Goal: Task Accomplishment & Management: Complete application form

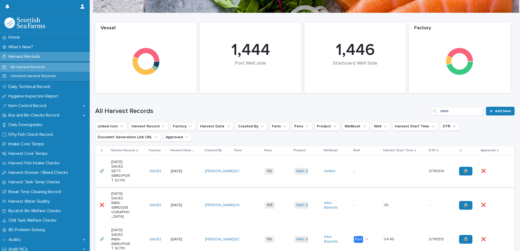
scroll to position [54, 0]
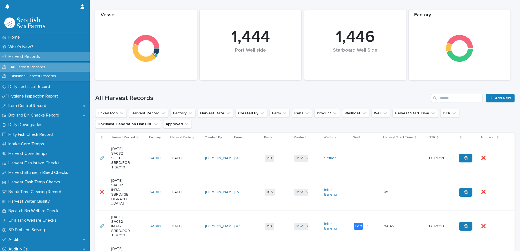
click at [185, 151] on td "[DATE]" at bounding box center [186, 158] width 34 height 32
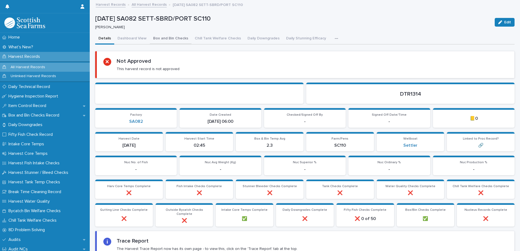
click at [166, 38] on button "Box and Bin Checks" at bounding box center [171, 38] width 42 height 11
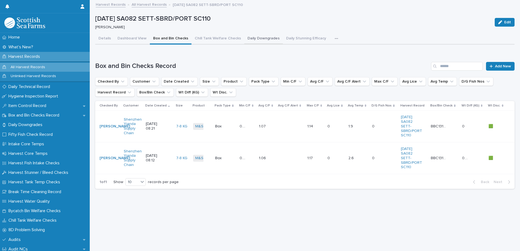
click at [261, 39] on button "Daily Downgrades" at bounding box center [263, 38] width 39 height 11
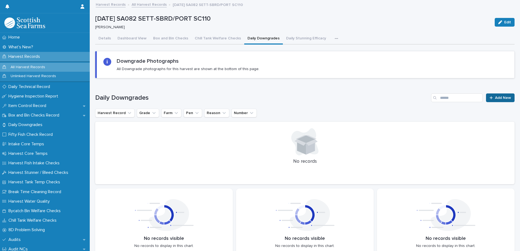
click at [495, 100] on link "Add New" at bounding box center [500, 97] width 29 height 9
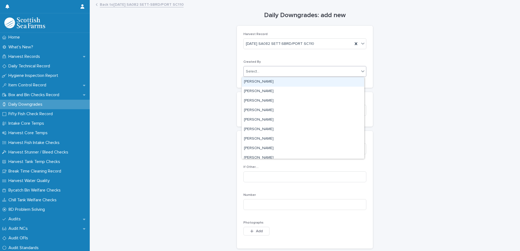
click at [286, 73] on div "Select..." at bounding box center [302, 71] width 116 height 9
type input "****"
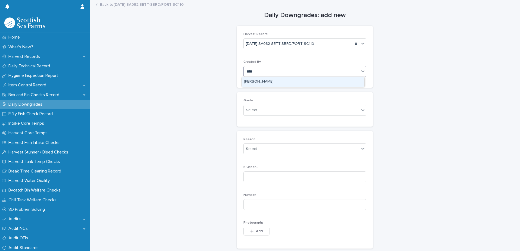
click at [276, 82] on div "[PERSON_NAME]" at bounding box center [303, 82] width 122 height 10
click at [276, 110] on div "Select..." at bounding box center [302, 110] width 116 height 9
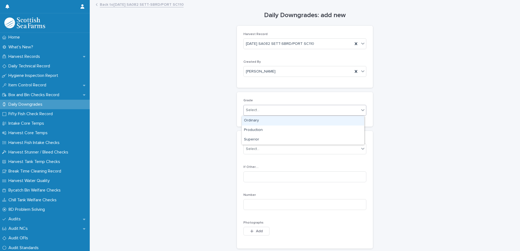
click at [275, 121] on div "Ordinary" at bounding box center [303, 121] width 122 height 10
click at [284, 149] on div "Select..." at bounding box center [302, 149] width 116 height 9
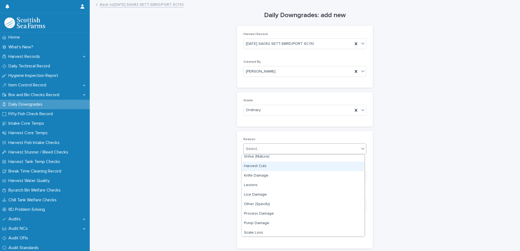
scroll to position [80, 0]
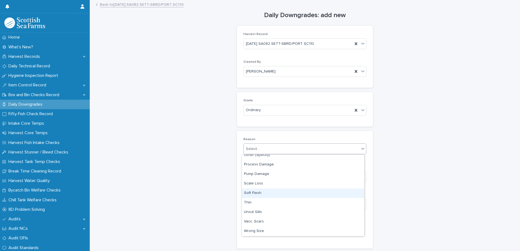
click at [278, 194] on div "Soft Flesh" at bounding box center [303, 194] width 122 height 10
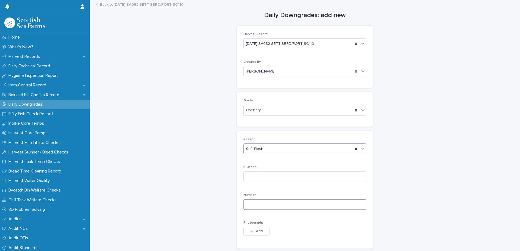
click at [295, 205] on input at bounding box center [304, 204] width 123 height 11
type input "*"
click at [252, 232] on div "button" at bounding box center [252, 231] width 5 height 4
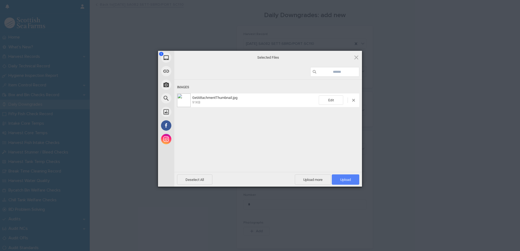
click at [340, 180] on span "Upload 1" at bounding box center [345, 179] width 27 height 10
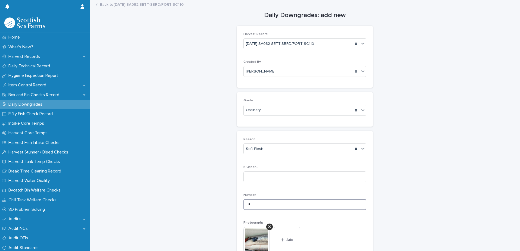
click at [257, 203] on input "*" at bounding box center [304, 204] width 123 height 11
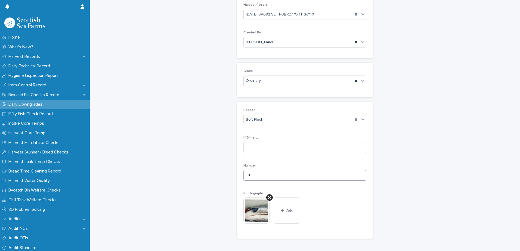
scroll to position [80, 0]
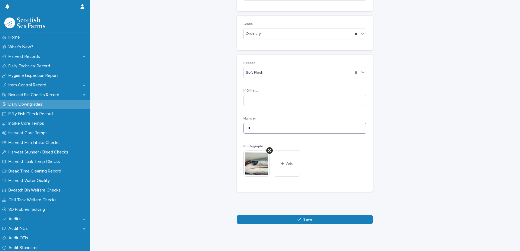
type input "*"
click at [293, 215] on button "Save" at bounding box center [305, 219] width 136 height 9
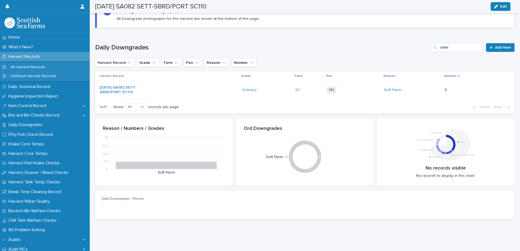
scroll to position [76, 0]
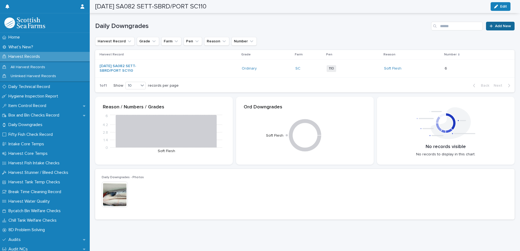
click at [498, 24] on span "Add New" at bounding box center [503, 26] width 16 height 4
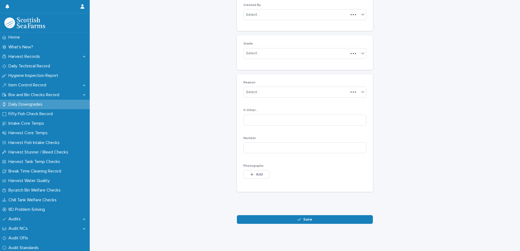
scroll to position [53, 0]
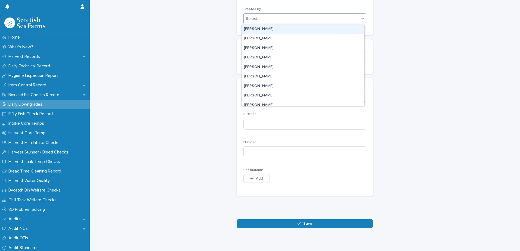
click at [303, 21] on div "Select..." at bounding box center [302, 18] width 116 height 9
type input "****"
click at [283, 29] on div "[PERSON_NAME]" at bounding box center [303, 29] width 122 height 10
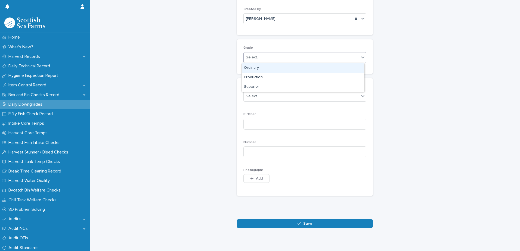
click at [279, 61] on div "Select..." at bounding box center [302, 57] width 116 height 9
click at [275, 69] on div "Ordinary" at bounding box center [303, 68] width 122 height 10
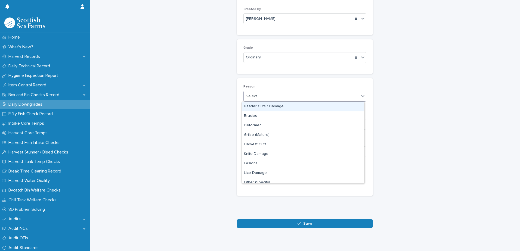
click at [285, 95] on div "Select..." at bounding box center [302, 96] width 116 height 9
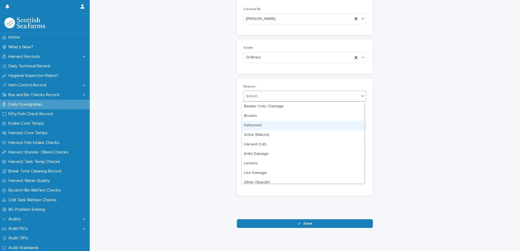
click at [266, 125] on div "Deformed" at bounding box center [303, 126] width 122 height 10
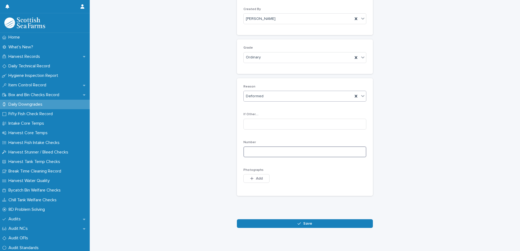
click at [318, 150] on input at bounding box center [304, 151] width 123 height 11
type input "*"
click at [259, 180] on span "Add" at bounding box center [259, 179] width 7 height 4
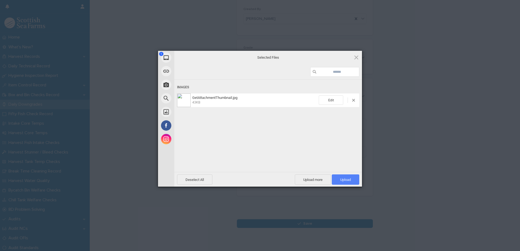
click at [345, 179] on span "Upload 1" at bounding box center [345, 180] width 11 height 4
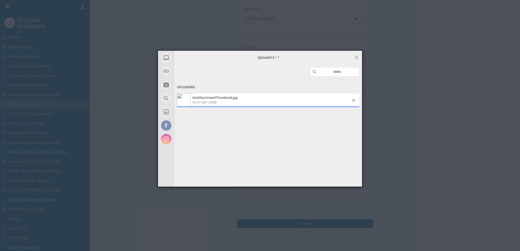
scroll to position [63, 0]
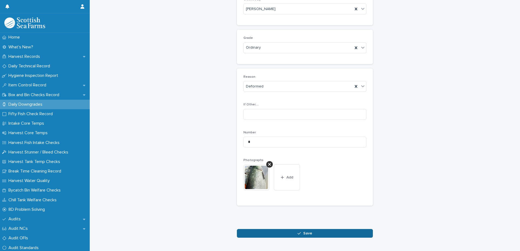
click at [313, 231] on button "Save" at bounding box center [305, 233] width 136 height 9
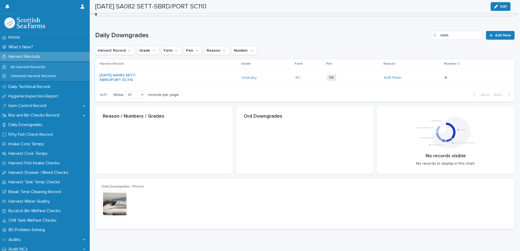
scroll to position [63, 0]
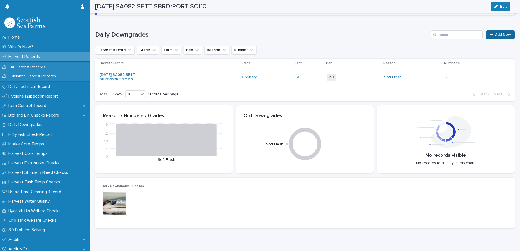
click at [496, 36] on span "Add New" at bounding box center [503, 35] width 16 height 4
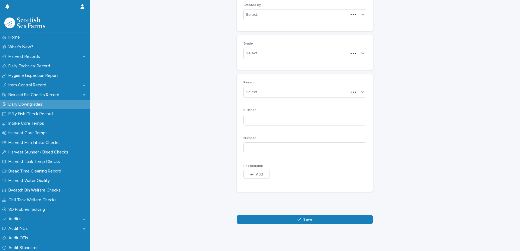
scroll to position [53, 0]
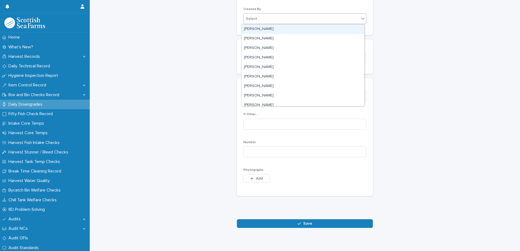
click at [284, 19] on div "Select..." at bounding box center [302, 18] width 116 height 9
type input "****"
click at [262, 29] on div "[PERSON_NAME]" at bounding box center [303, 29] width 122 height 10
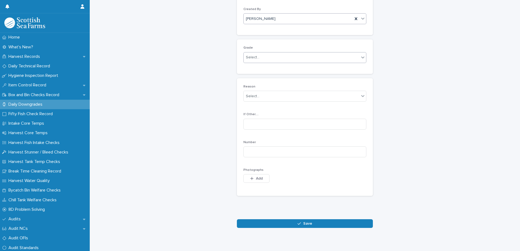
click at [278, 55] on div "Select..." at bounding box center [302, 57] width 116 height 9
click at [268, 68] on div "Ordinary" at bounding box center [303, 68] width 122 height 10
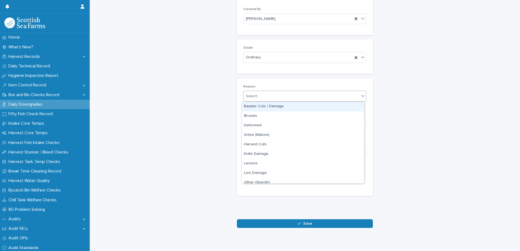
click at [274, 96] on div "Select..." at bounding box center [302, 96] width 116 height 9
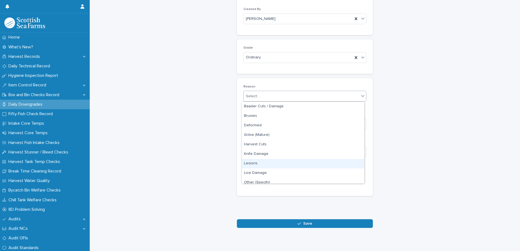
click at [268, 163] on div "Lesions" at bounding box center [303, 164] width 122 height 10
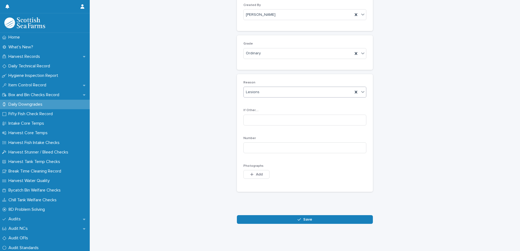
scroll to position [61, 0]
click at [293, 143] on input at bounding box center [304, 147] width 123 height 11
type input "*"
click at [256, 173] on span "Add" at bounding box center [259, 175] width 7 height 4
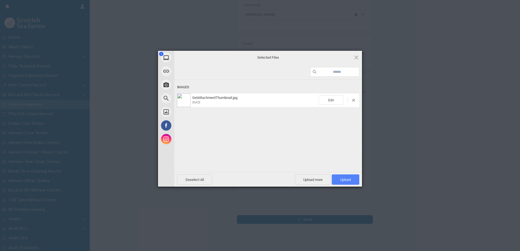
click at [342, 179] on span "Upload 1" at bounding box center [345, 180] width 11 height 4
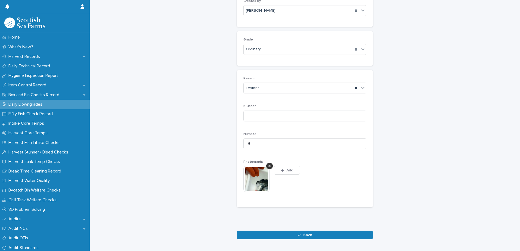
scroll to position [71, 0]
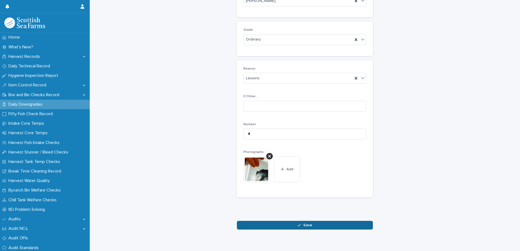
click at [305, 226] on span "Save" at bounding box center [307, 225] width 9 height 4
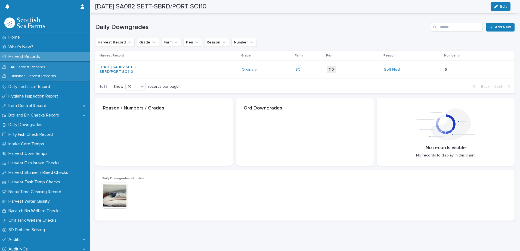
scroll to position [71, 0]
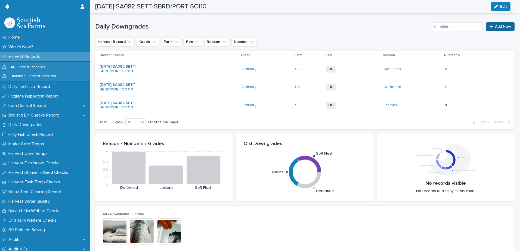
click at [499, 28] on span "Add New" at bounding box center [503, 27] width 16 height 4
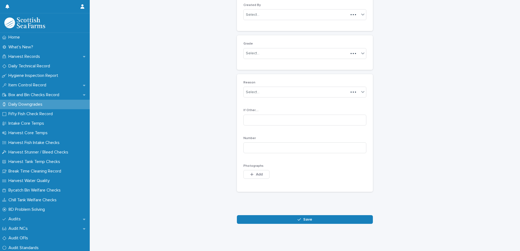
scroll to position [53, 0]
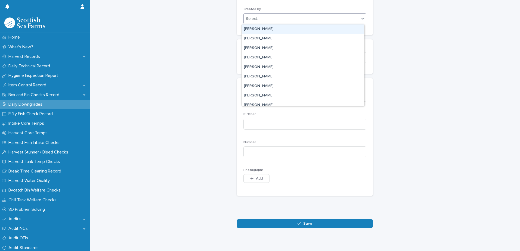
click at [267, 20] on div "Select..." at bounding box center [302, 18] width 116 height 9
type input "****"
click at [265, 30] on div "[PERSON_NAME]" at bounding box center [303, 29] width 122 height 10
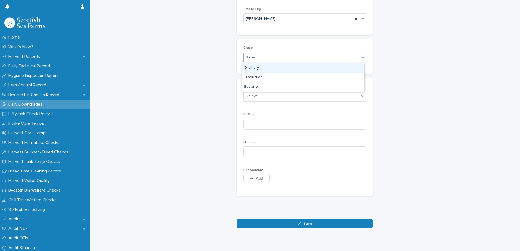
click at [268, 57] on div "Select..." at bounding box center [302, 57] width 116 height 9
click at [269, 78] on div "Production" at bounding box center [303, 78] width 122 height 10
click at [276, 97] on div "Select..." at bounding box center [302, 96] width 116 height 9
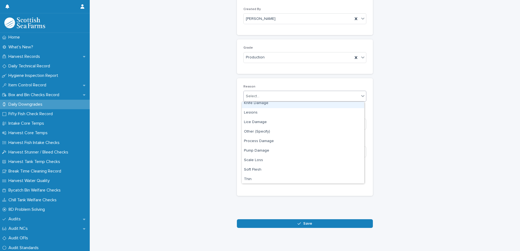
scroll to position [54, 0]
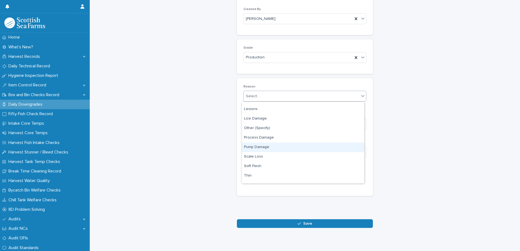
click at [281, 147] on div "Pump Damage" at bounding box center [303, 148] width 122 height 10
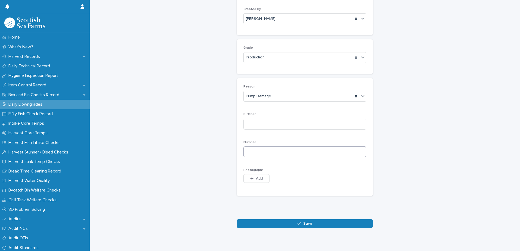
click at [298, 151] on input at bounding box center [304, 151] width 123 height 11
type input "*"
click at [252, 179] on div "button" at bounding box center [252, 179] width 5 height 4
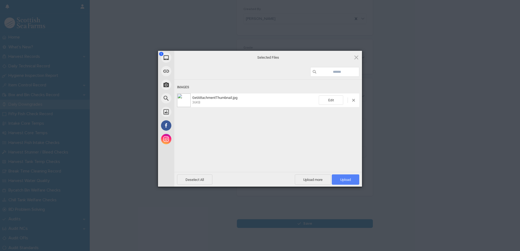
click at [347, 179] on span "Upload 1" at bounding box center [345, 180] width 11 height 4
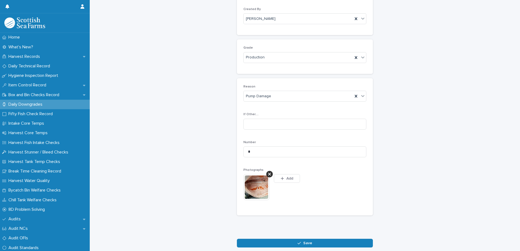
scroll to position [63, 0]
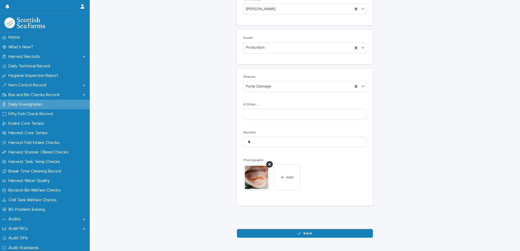
click at [315, 233] on button "Save" at bounding box center [305, 233] width 136 height 9
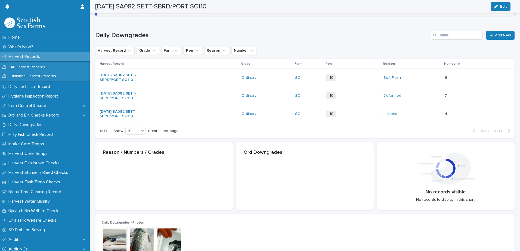
scroll to position [63, 0]
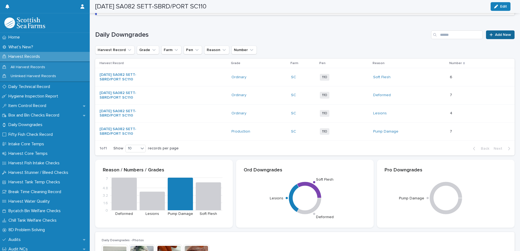
click at [497, 32] on link "Add New" at bounding box center [500, 34] width 29 height 9
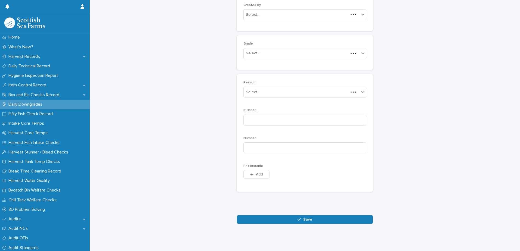
scroll to position [53, 0]
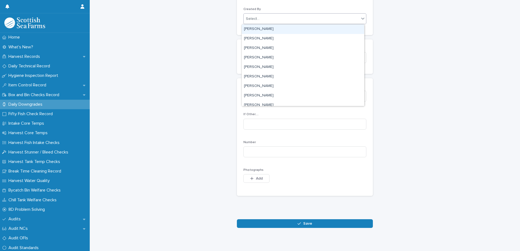
click at [308, 18] on div "Select..." at bounding box center [302, 18] width 116 height 9
type input "****"
click at [281, 29] on div "[PERSON_NAME]" at bounding box center [303, 29] width 122 height 10
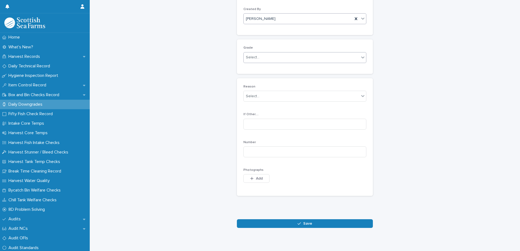
click at [269, 57] on div "Select..." at bounding box center [302, 57] width 116 height 9
click at [269, 68] on div "Ordinary" at bounding box center [303, 68] width 122 height 10
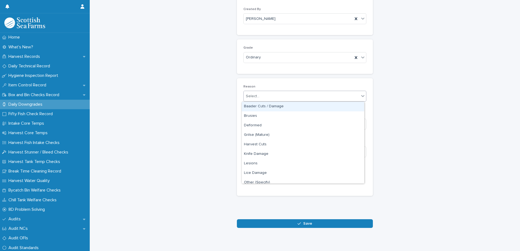
click at [286, 95] on div "Select..." at bounding box center [302, 96] width 116 height 9
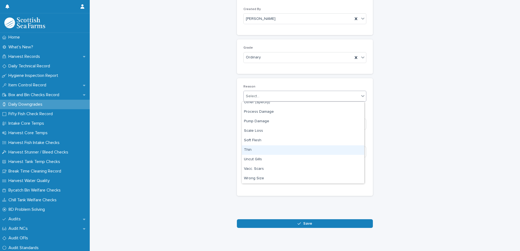
click at [270, 148] on div "Thin" at bounding box center [303, 150] width 122 height 10
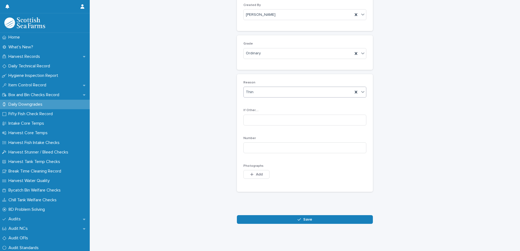
scroll to position [61, 0]
click at [292, 142] on input at bounding box center [304, 147] width 123 height 11
type input "*"
click at [258, 173] on span "Add" at bounding box center [259, 175] width 7 height 4
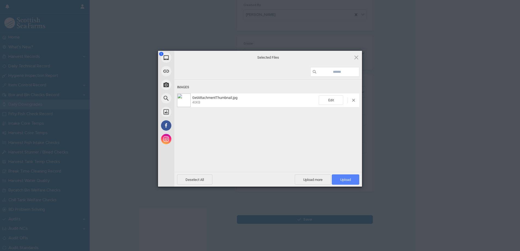
click at [350, 178] on span "Upload 1" at bounding box center [345, 180] width 11 height 4
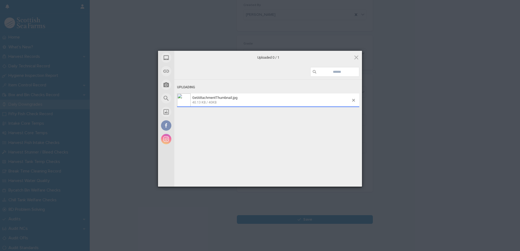
scroll to position [71, 0]
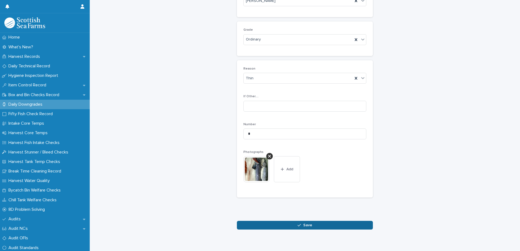
click at [300, 226] on div "button" at bounding box center [299, 225] width 5 height 4
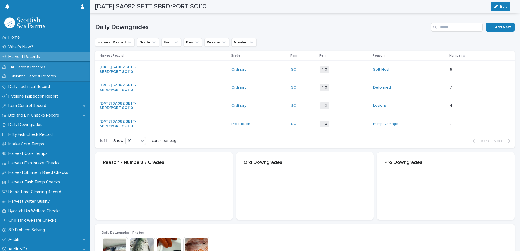
scroll to position [71, 0]
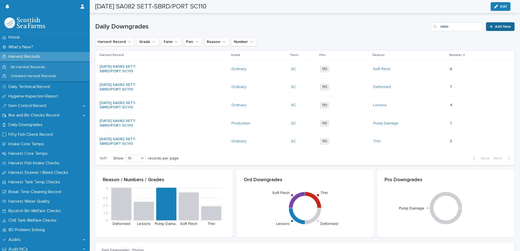
click at [489, 27] on icon at bounding box center [490, 26] width 3 height 3
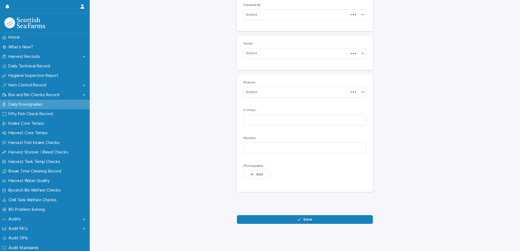
scroll to position [53, 0]
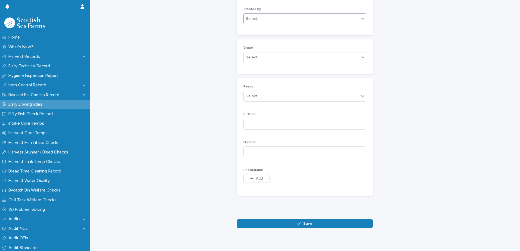
click at [297, 20] on div "Select..." at bounding box center [302, 18] width 116 height 9
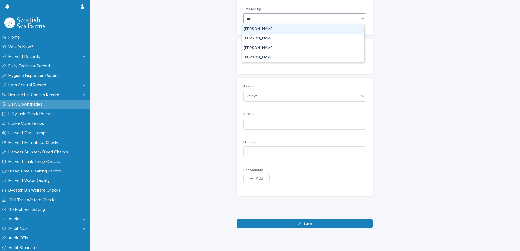
type input "****"
click at [278, 29] on div "[PERSON_NAME]" at bounding box center [303, 29] width 122 height 10
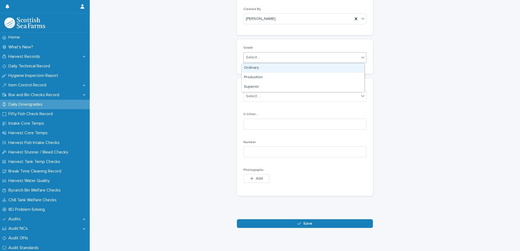
click at [275, 59] on div "Select..." at bounding box center [302, 57] width 116 height 9
click at [272, 77] on div "Production" at bounding box center [303, 78] width 122 height 10
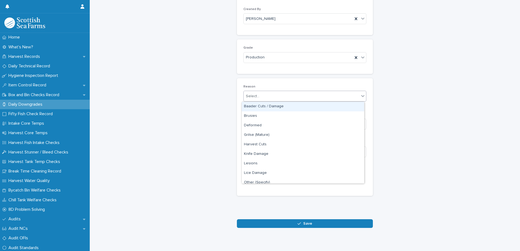
click at [277, 96] on div "Select..." at bounding box center [302, 96] width 116 height 9
click at [279, 107] on div "Baader Cuts / Damage" at bounding box center [303, 107] width 122 height 10
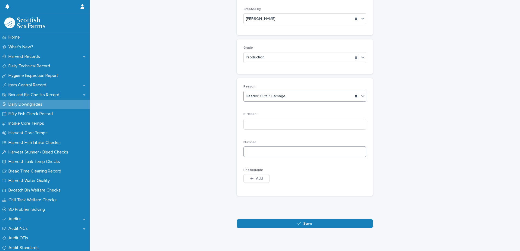
click at [296, 153] on input at bounding box center [304, 151] width 123 height 11
type input "*"
click at [250, 178] on icon "button" at bounding box center [251, 179] width 3 height 4
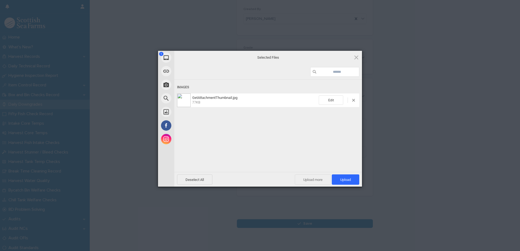
click at [308, 177] on span "Upload more" at bounding box center [313, 179] width 36 height 10
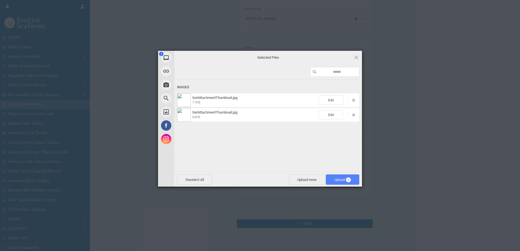
click at [334, 180] on span "Upload 2" at bounding box center [342, 180] width 17 height 4
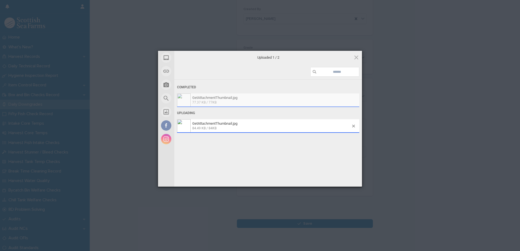
scroll to position [63, 0]
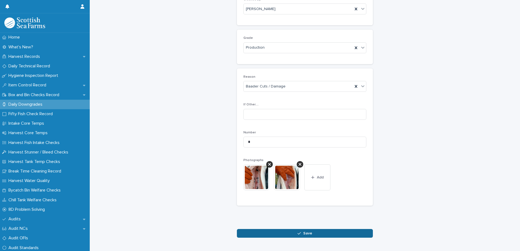
click at [308, 234] on span "Save" at bounding box center [307, 234] width 9 height 4
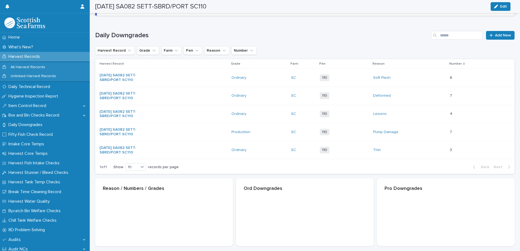
scroll to position [63, 0]
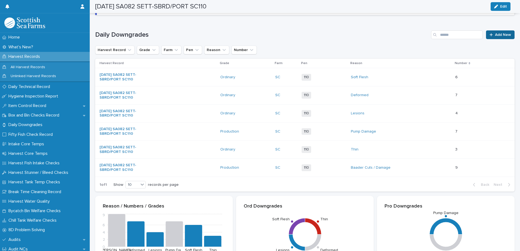
click at [495, 34] on span "Add New" at bounding box center [503, 35] width 16 height 4
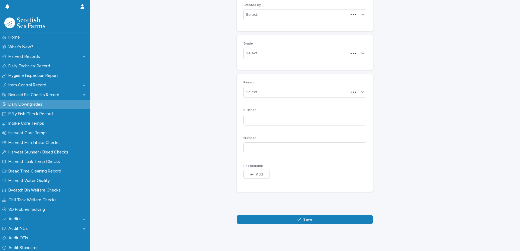
scroll to position [53, 0]
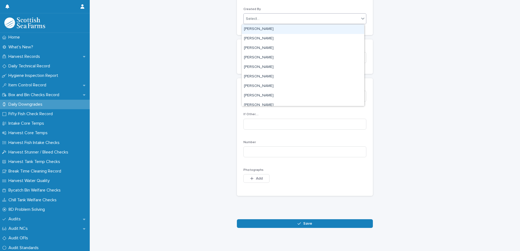
click at [285, 18] on div "Select..." at bounding box center [302, 18] width 116 height 9
type input "****"
click at [273, 28] on div "[PERSON_NAME]" at bounding box center [303, 29] width 122 height 10
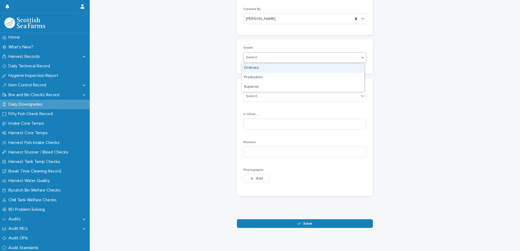
click at [277, 57] on div "Select..." at bounding box center [302, 57] width 116 height 9
click at [277, 67] on div "Ordinary" at bounding box center [303, 68] width 122 height 10
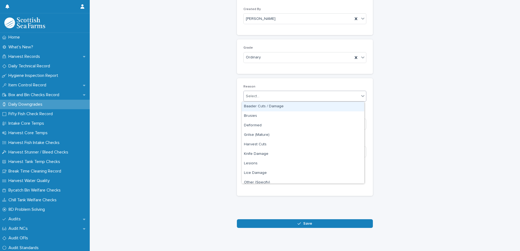
drag, startPoint x: 277, startPoint y: 95, endPoint x: 280, endPoint y: 104, distance: 9.1
click at [277, 96] on div "Select..." at bounding box center [302, 96] width 116 height 9
drag, startPoint x: 278, startPoint y: 111, endPoint x: 280, endPoint y: 106, distance: 5.5
click at [280, 106] on div "Baader Cuts / Damage" at bounding box center [303, 107] width 122 height 10
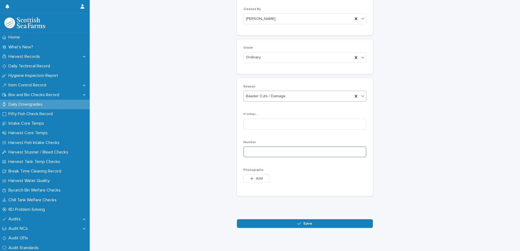
click at [286, 151] on input at bounding box center [304, 151] width 123 height 11
type input "*"
click at [258, 177] on span "Add" at bounding box center [259, 179] width 7 height 4
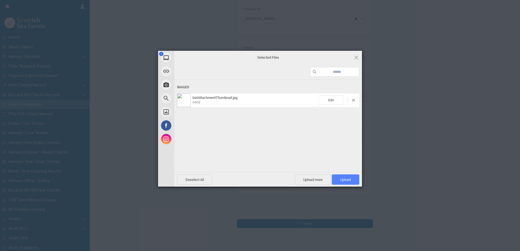
click at [345, 179] on span "Upload 1" at bounding box center [345, 180] width 11 height 4
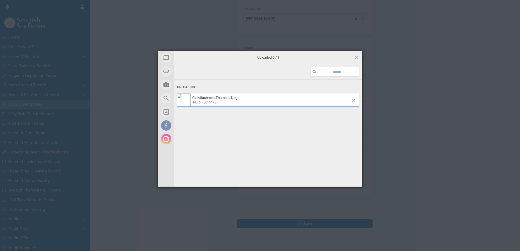
scroll to position [63, 0]
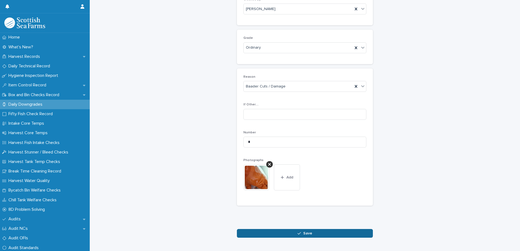
click at [317, 235] on button "Save" at bounding box center [305, 233] width 136 height 9
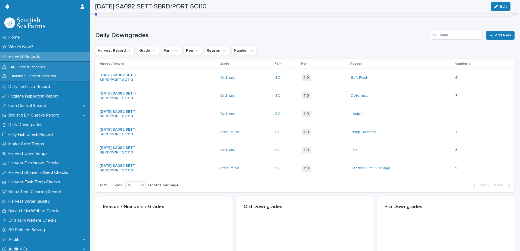
scroll to position [63, 0]
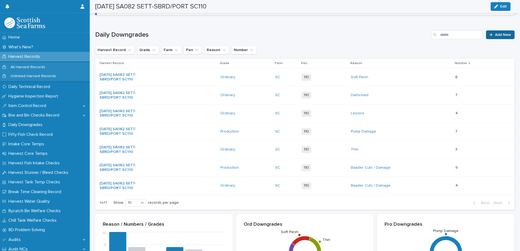
click at [495, 35] on span "Add New" at bounding box center [503, 35] width 16 height 4
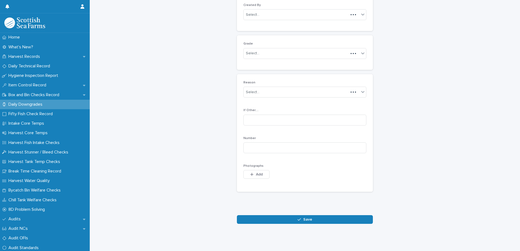
scroll to position [53, 0]
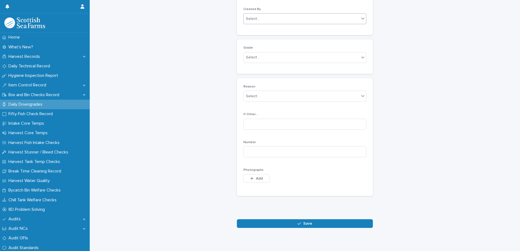
click at [319, 21] on div "Select..." at bounding box center [302, 18] width 116 height 9
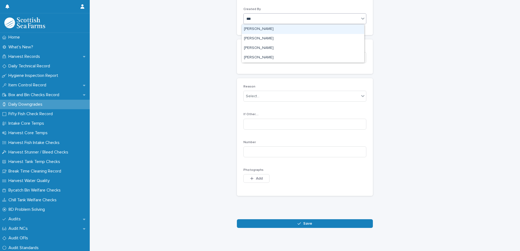
type input "****"
click at [291, 31] on div "[PERSON_NAME]" at bounding box center [303, 29] width 122 height 10
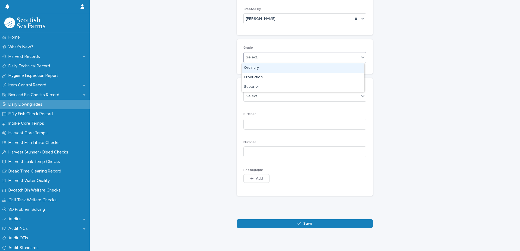
click at [288, 55] on div "Select..." at bounding box center [302, 57] width 116 height 9
click at [282, 77] on div "Production" at bounding box center [303, 78] width 122 height 10
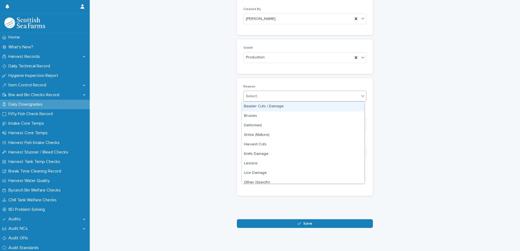
click at [280, 96] on div "Select..." at bounding box center [302, 96] width 116 height 9
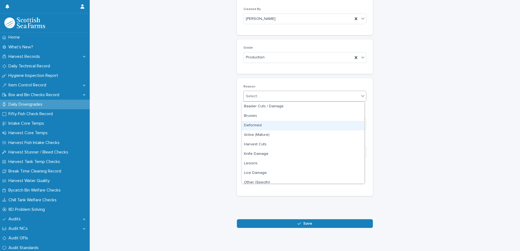
click at [269, 126] on div "Deformed" at bounding box center [303, 126] width 122 height 10
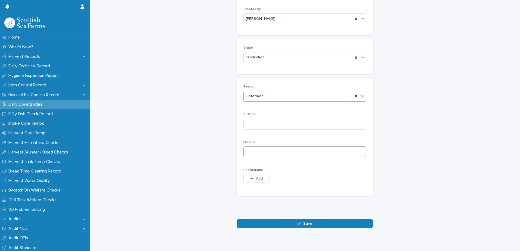
click at [287, 154] on input at bounding box center [304, 151] width 123 height 11
type input "*"
click at [251, 177] on icon "button" at bounding box center [251, 179] width 3 height 4
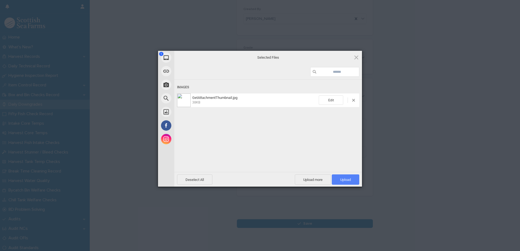
click at [349, 179] on span "Upload 1" at bounding box center [345, 180] width 11 height 4
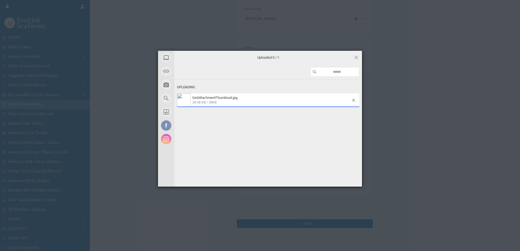
scroll to position [63, 0]
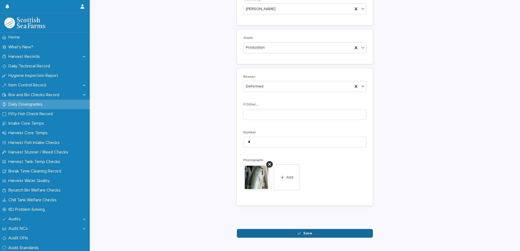
click at [308, 235] on span "Save" at bounding box center [307, 234] width 9 height 4
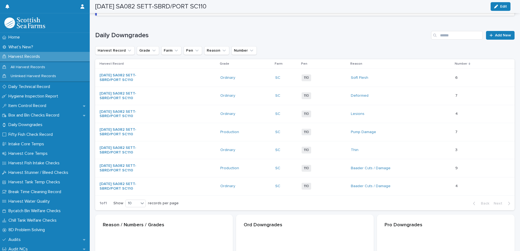
scroll to position [63, 0]
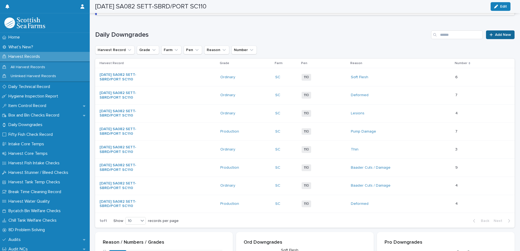
click at [501, 35] on span "Add New" at bounding box center [503, 35] width 16 height 4
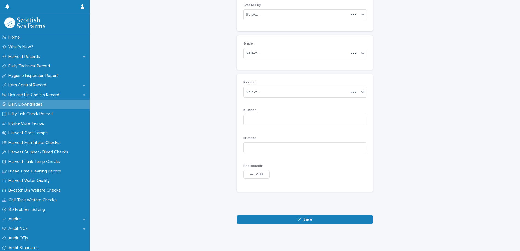
scroll to position [53, 0]
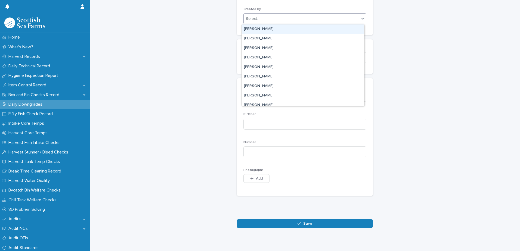
click at [265, 22] on div "Select..." at bounding box center [302, 18] width 116 height 9
type input "****"
drag, startPoint x: 262, startPoint y: 30, endPoint x: 265, endPoint y: 36, distance: 6.5
click at [263, 31] on div "[PERSON_NAME]" at bounding box center [303, 29] width 122 height 10
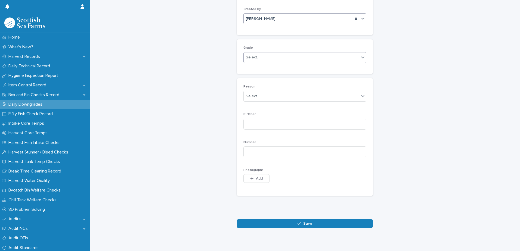
click at [267, 60] on div "Select..." at bounding box center [302, 57] width 116 height 9
click at [267, 69] on div "Ordinary" at bounding box center [303, 68] width 122 height 10
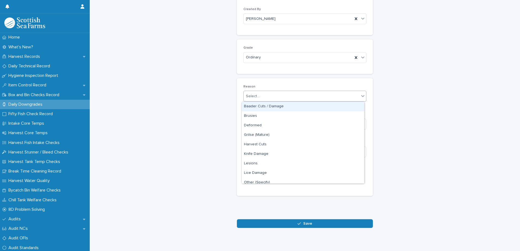
click at [274, 98] on div "Select..." at bounding box center [302, 96] width 116 height 9
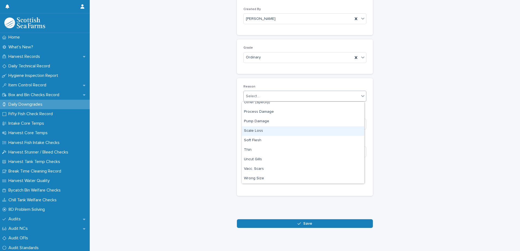
click at [268, 132] on div "Scale Loss" at bounding box center [303, 131] width 122 height 10
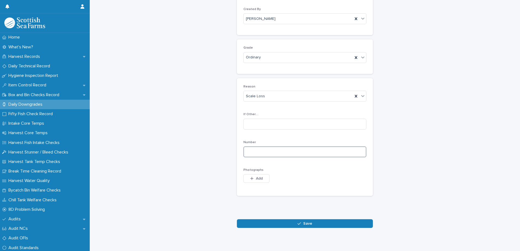
click at [288, 152] on input at bounding box center [304, 151] width 123 height 11
type input "*"
click at [259, 177] on button "Add" at bounding box center [256, 178] width 26 height 9
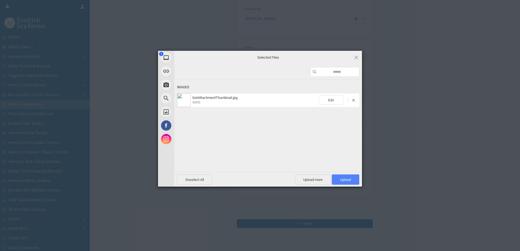
click at [344, 180] on span "Upload 1" at bounding box center [345, 180] width 11 height 4
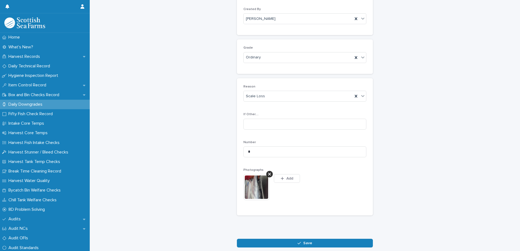
scroll to position [63, 0]
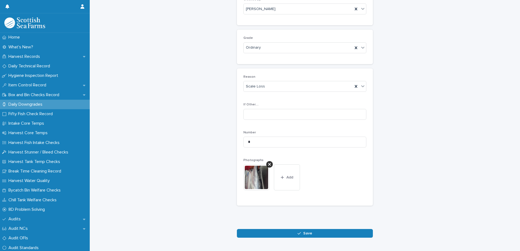
click at [250, 182] on img at bounding box center [256, 177] width 26 height 26
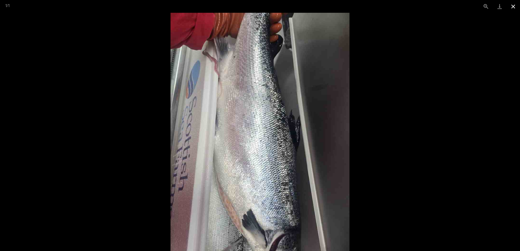
click at [513, 6] on button "Close gallery" at bounding box center [513, 6] width 14 height 13
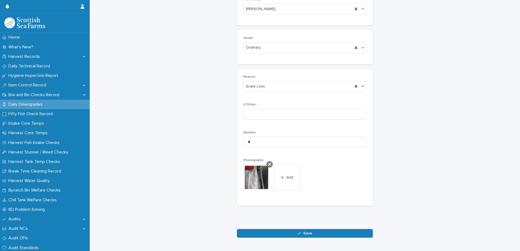
click at [268, 163] on icon at bounding box center [269, 164] width 3 height 4
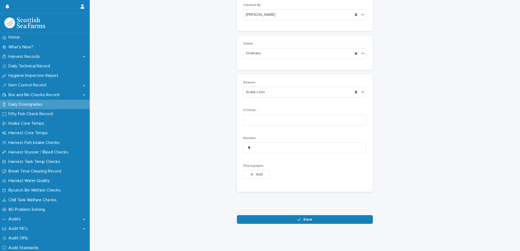
scroll to position [53, 0]
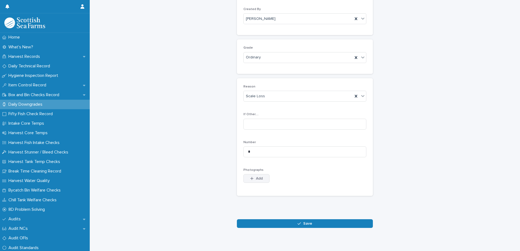
click at [250, 181] on button "Add" at bounding box center [256, 178] width 26 height 9
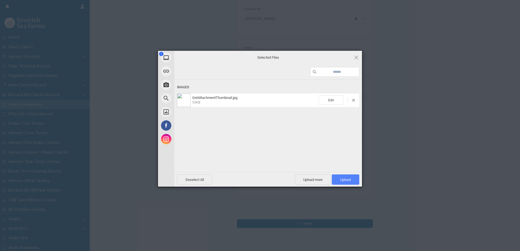
click at [345, 181] on span "Upload 1" at bounding box center [345, 180] width 11 height 4
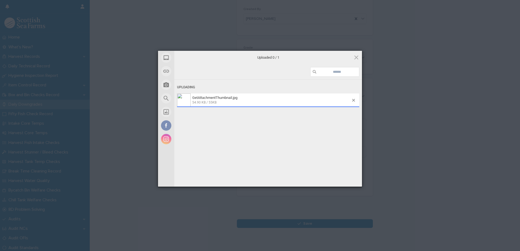
scroll to position [63, 0]
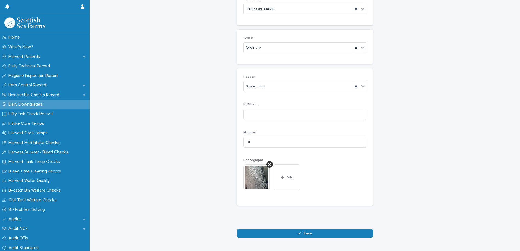
click at [252, 177] on img at bounding box center [256, 177] width 26 height 26
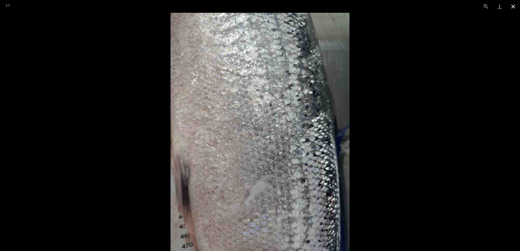
click at [513, 7] on button "Close gallery" at bounding box center [513, 6] width 14 height 13
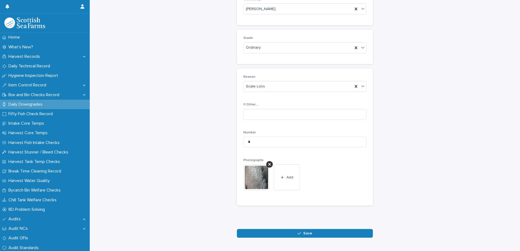
scroll to position [80, 0]
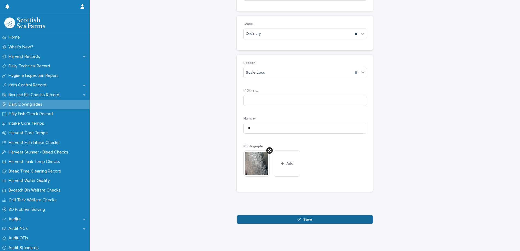
click at [306, 218] on span "Save" at bounding box center [307, 220] width 9 height 4
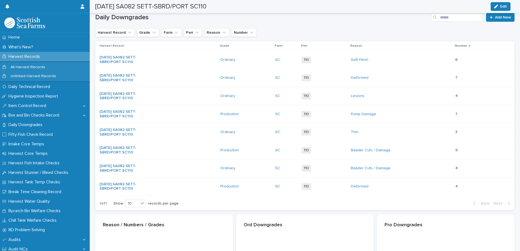
scroll to position [81, 0]
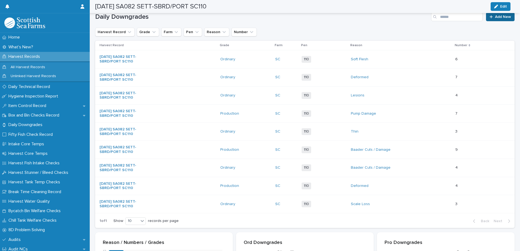
click at [498, 18] on span "Add New" at bounding box center [503, 17] width 16 height 4
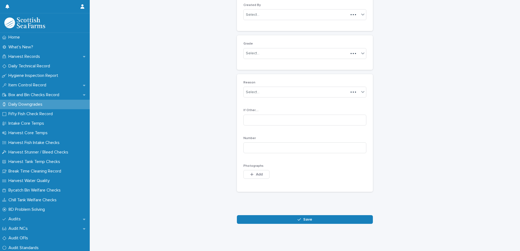
scroll to position [53, 0]
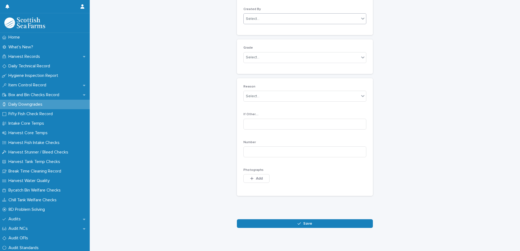
click at [298, 20] on div "Select..." at bounding box center [302, 18] width 116 height 9
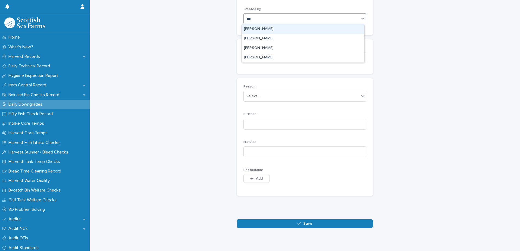
type input "****"
drag, startPoint x: 267, startPoint y: 28, endPoint x: 267, endPoint y: 32, distance: 4.1
click at [267, 28] on div "[PERSON_NAME]" at bounding box center [303, 29] width 122 height 10
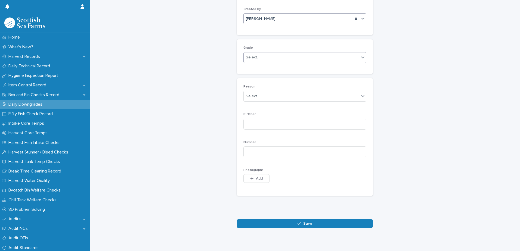
click at [269, 58] on div "Select..." at bounding box center [302, 57] width 116 height 9
click at [268, 77] on div "Production" at bounding box center [303, 78] width 122 height 10
click at [283, 98] on div "Select..." at bounding box center [302, 96] width 116 height 9
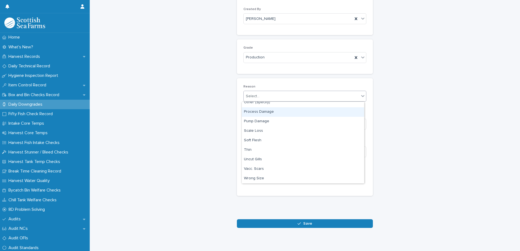
click at [288, 113] on div "Process Damage" at bounding box center [303, 112] width 122 height 10
click at [288, 152] on input at bounding box center [304, 151] width 123 height 11
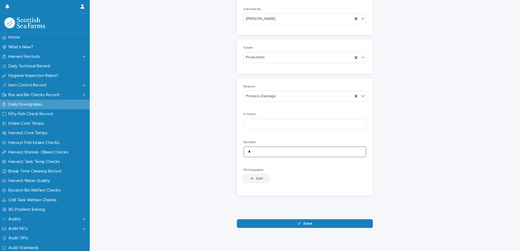
type input "*"
click at [251, 180] on div "button" at bounding box center [252, 179] width 5 height 4
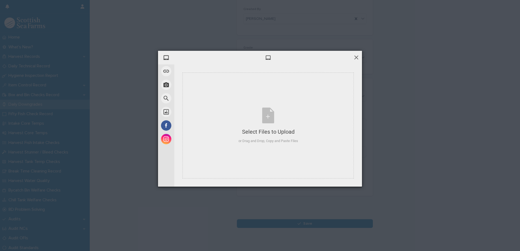
click at [355, 57] on span at bounding box center [356, 57] width 6 height 6
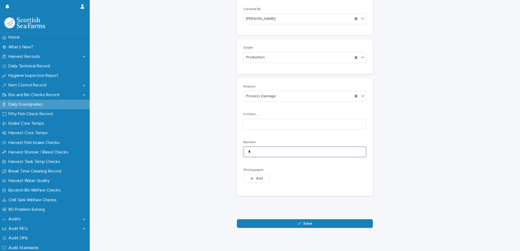
click at [258, 152] on input "*" at bounding box center [304, 151] width 123 height 11
type input "*"
click at [307, 224] on span "Save" at bounding box center [307, 224] width 9 height 4
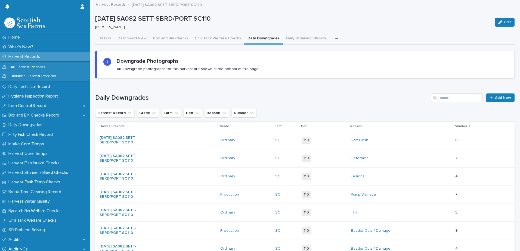
click at [335, 38] on icon "button" at bounding box center [336, 39] width 3 height 4
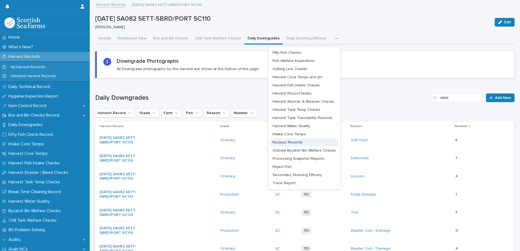
click at [301, 142] on button "Nucleus Records" at bounding box center [304, 142] width 68 height 8
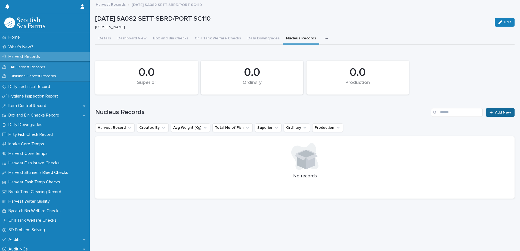
click at [495, 114] on span "Add New" at bounding box center [503, 113] width 16 height 4
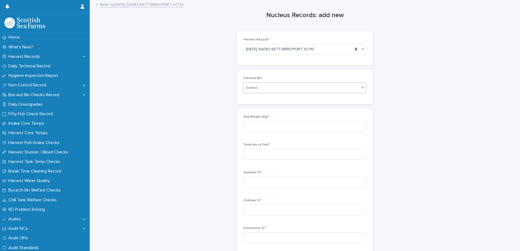
click at [273, 86] on div "Select..." at bounding box center [302, 87] width 116 height 9
type input "****"
click at [261, 99] on div "[PERSON_NAME]" at bounding box center [303, 98] width 122 height 10
click at [277, 128] on input at bounding box center [304, 126] width 123 height 11
type input "****"
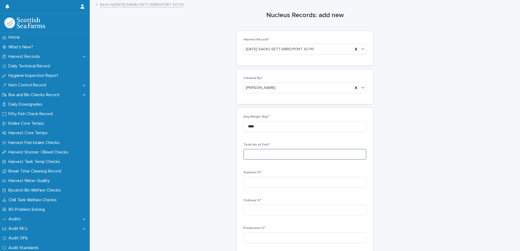
click at [268, 154] on input at bounding box center [304, 154] width 123 height 11
type input "****"
click at [260, 186] on input at bounding box center [304, 182] width 123 height 11
type input "*****"
click at [256, 209] on input at bounding box center [304, 210] width 123 height 11
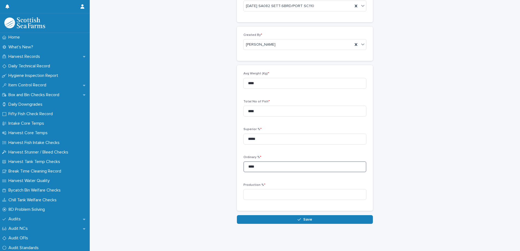
scroll to position [47, 0]
type input "****"
click at [275, 189] on input at bounding box center [304, 194] width 123 height 11
type input "****"
click at [310, 215] on button "Save" at bounding box center [305, 219] width 136 height 9
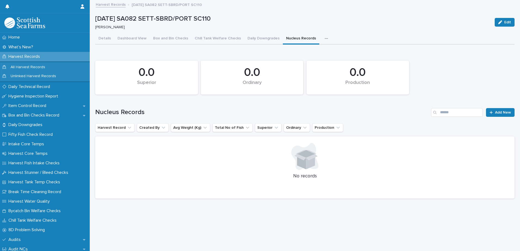
scroll to position [4, 0]
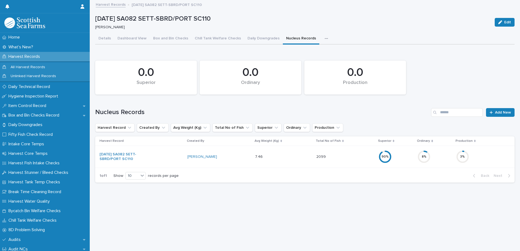
click at [325, 37] on icon "button" at bounding box center [326, 39] width 3 height 4
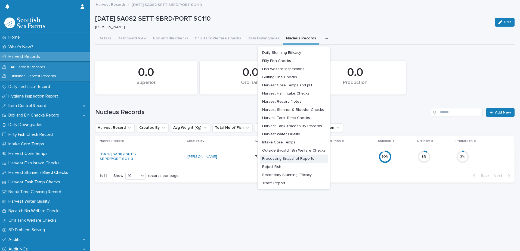
click at [295, 157] on span "Processing Snapshot Reports" at bounding box center [288, 159] width 52 height 4
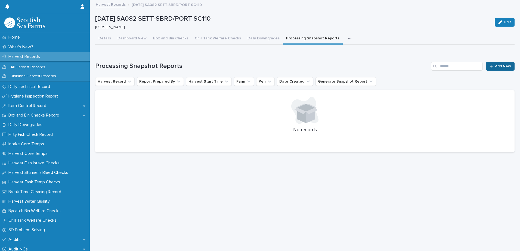
click at [496, 64] on span "Add New" at bounding box center [503, 66] width 16 height 4
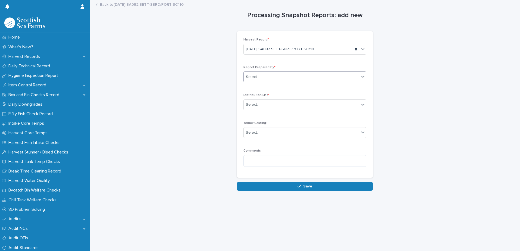
click at [268, 79] on div "Select..." at bounding box center [302, 77] width 116 height 9
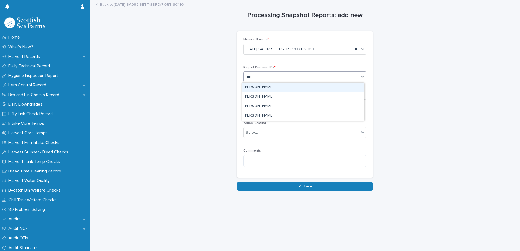
type input "****"
drag, startPoint x: 263, startPoint y: 88, endPoint x: 264, endPoint y: 92, distance: 4.1
click at [263, 89] on div "[PERSON_NAME]" at bounding box center [303, 88] width 122 height 10
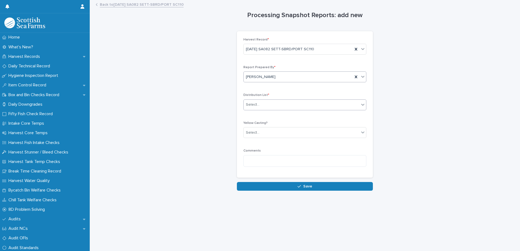
click at [273, 107] on div "Select..." at bounding box center [302, 104] width 116 height 9
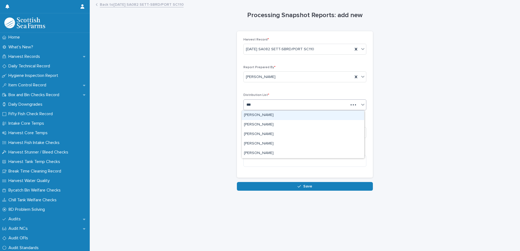
type input "****"
click at [265, 117] on div "[PERSON_NAME]" at bounding box center [303, 116] width 122 height 10
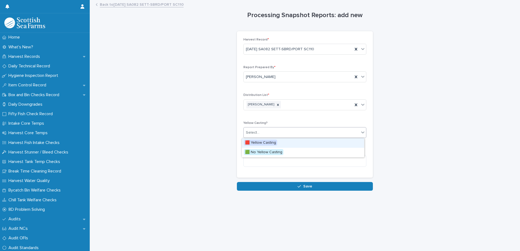
click at [282, 133] on div "Select..." at bounding box center [302, 132] width 116 height 9
click at [267, 142] on span "🟥 Yellow Casting" at bounding box center [260, 143] width 33 height 6
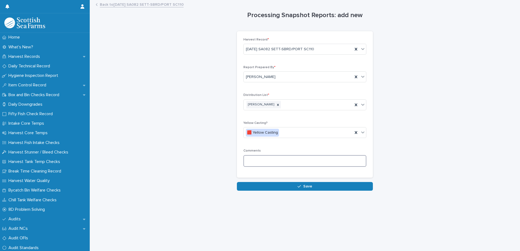
click at [278, 160] on textarea at bounding box center [304, 161] width 123 height 12
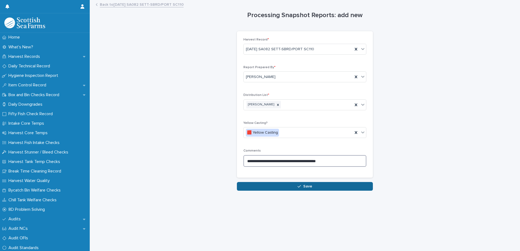
type textarea "**********"
click at [305, 189] on button "Save" at bounding box center [305, 186] width 136 height 9
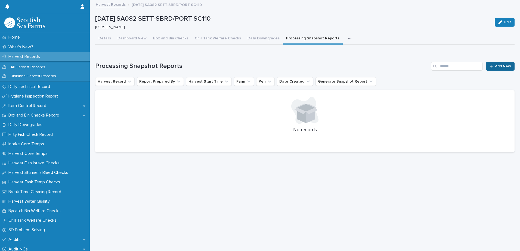
click at [500, 67] on span "Add New" at bounding box center [503, 66] width 16 height 4
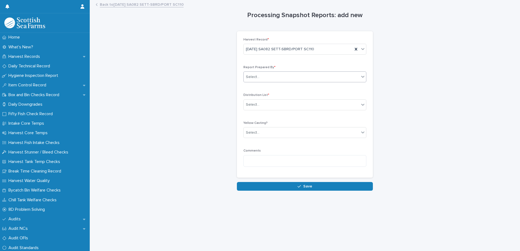
click at [283, 76] on div "Select..." at bounding box center [302, 77] width 116 height 9
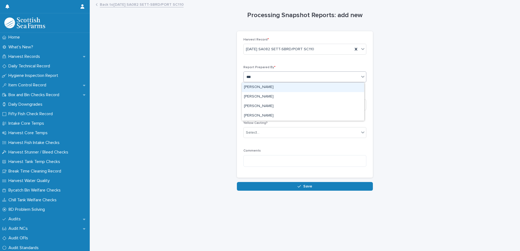
type input "****"
click at [258, 87] on div "[PERSON_NAME]" at bounding box center [303, 88] width 122 height 10
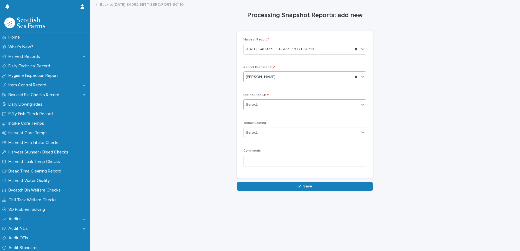
click at [289, 106] on div "Select..." at bounding box center [302, 104] width 116 height 9
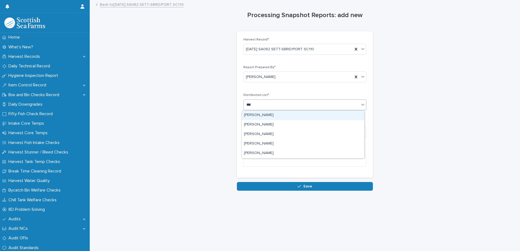
type input "****"
click at [269, 115] on div "[PERSON_NAME]" at bounding box center [303, 116] width 122 height 10
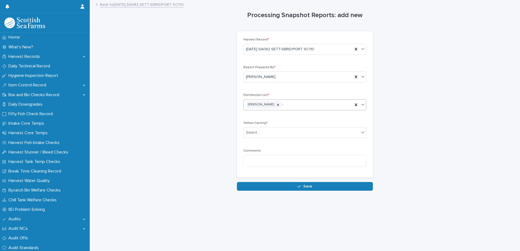
type input "**"
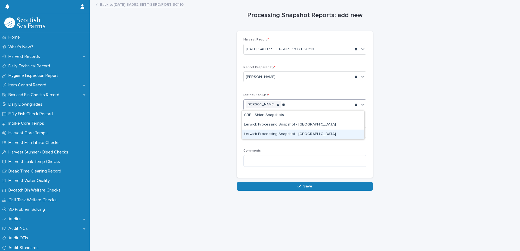
click at [304, 134] on div "Lerwick Processing Snapshot - [GEOGRAPHIC_DATA]" at bounding box center [303, 135] width 122 height 10
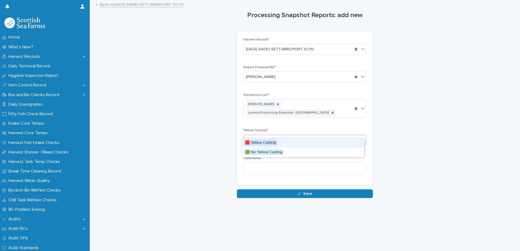
click at [307, 136] on div "Select..." at bounding box center [302, 140] width 116 height 9
drag, startPoint x: 269, startPoint y: 142, endPoint x: 268, endPoint y: 147, distance: 4.9
click at [269, 142] on span "🟥 Yellow Casting" at bounding box center [260, 143] width 33 height 6
click at [272, 163] on textarea at bounding box center [304, 169] width 123 height 12
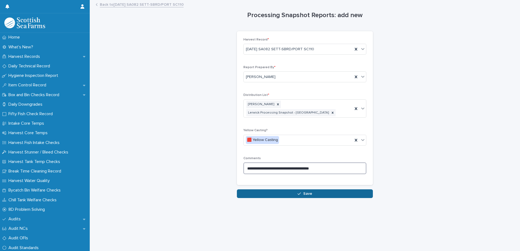
type textarea "**********"
click at [303, 192] on span "Save" at bounding box center [307, 194] width 9 height 4
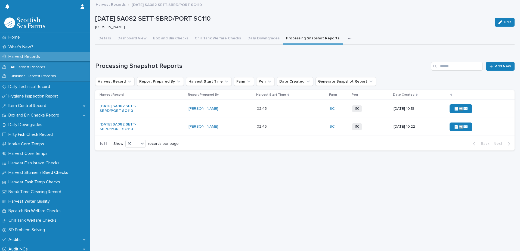
click at [425, 131] on div "[DATE] 10:22" at bounding box center [418, 126] width 51 height 9
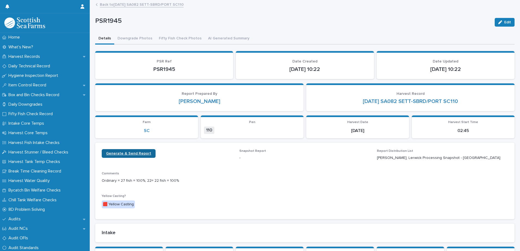
click at [123, 155] on span "Generate & Send Report" at bounding box center [128, 154] width 45 height 4
click at [30, 56] on p "Harvest Records" at bounding box center [25, 56] width 38 height 5
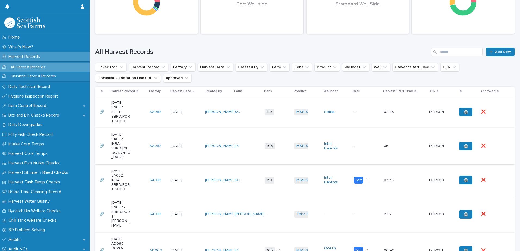
scroll to position [109, 0]
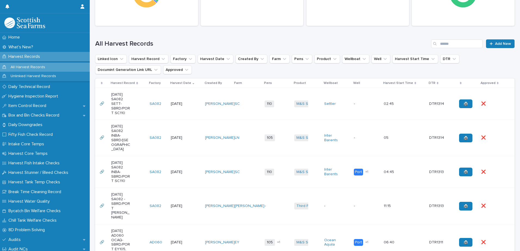
click at [207, 132] on td "[PERSON_NAME]" at bounding box center [218, 138] width 30 height 36
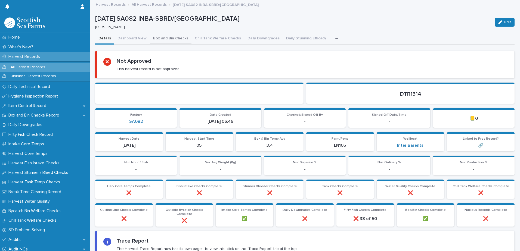
click at [164, 39] on button "Box and Bin Checks" at bounding box center [171, 38] width 42 height 11
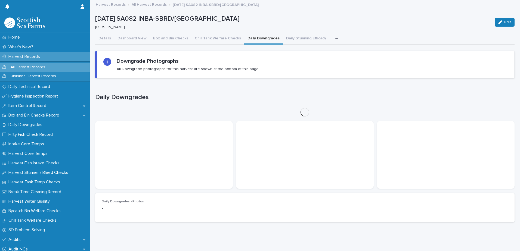
click at [256, 39] on button "Daily Downgrades" at bounding box center [263, 38] width 39 height 11
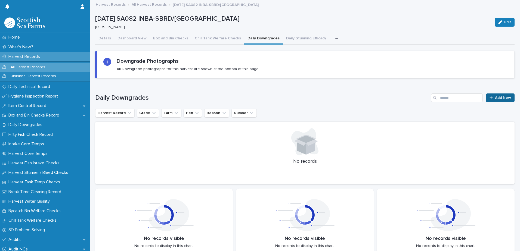
click at [489, 98] on icon at bounding box center [490, 98] width 3 height 4
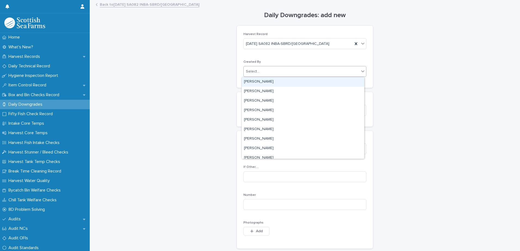
click at [301, 71] on div "Select..." at bounding box center [302, 71] width 116 height 9
type input "****"
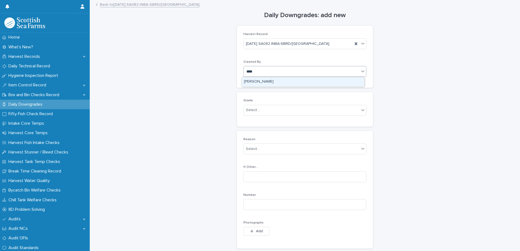
click at [280, 82] on div "[PERSON_NAME]" at bounding box center [303, 82] width 122 height 10
click at [291, 113] on div "Select..." at bounding box center [302, 110] width 116 height 9
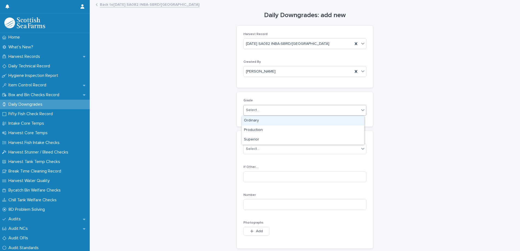
click at [276, 121] on div "Ordinary" at bounding box center [303, 121] width 122 height 10
click at [303, 146] on div "Select..." at bounding box center [302, 149] width 116 height 9
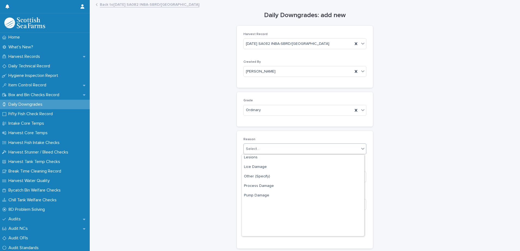
scroll to position [80, 0]
click at [290, 193] on div "Soft Flesh" at bounding box center [303, 194] width 122 height 10
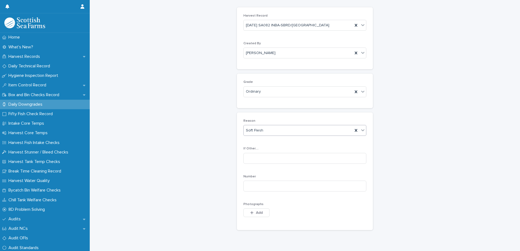
scroll to position [61, 0]
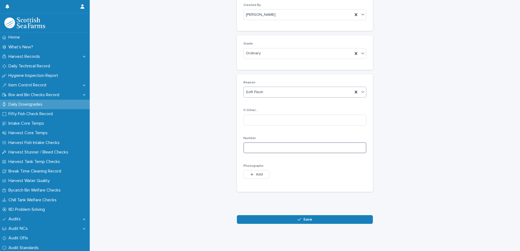
click at [302, 143] on input at bounding box center [304, 147] width 123 height 11
type input "*"
click at [259, 173] on span "Add" at bounding box center [259, 175] width 7 height 4
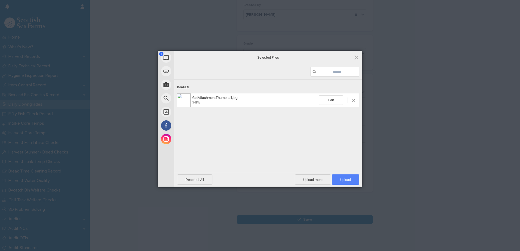
click at [341, 181] on span "Upload 1" at bounding box center [345, 180] width 11 height 4
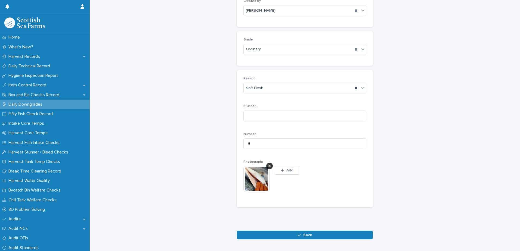
scroll to position [71, 0]
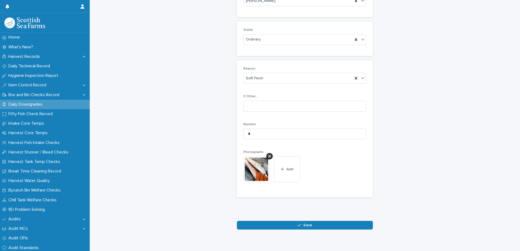
click at [304, 224] on span "Save" at bounding box center [307, 225] width 9 height 4
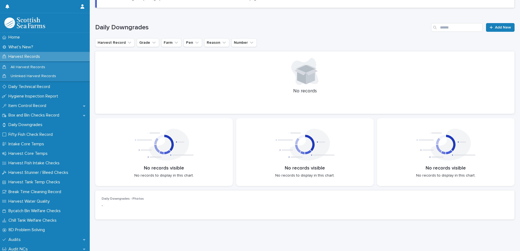
scroll to position [71, 0]
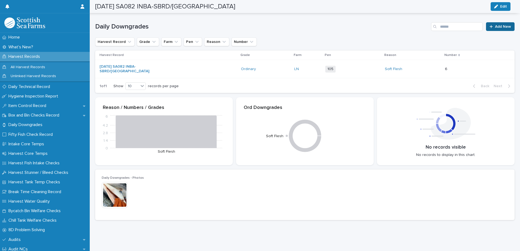
click at [496, 28] on span "Add New" at bounding box center [503, 27] width 16 height 4
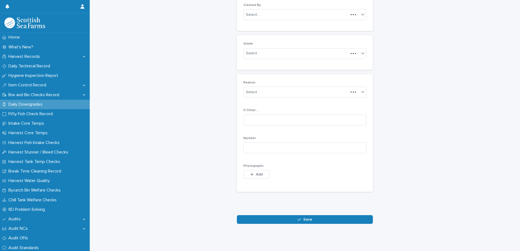
scroll to position [53, 0]
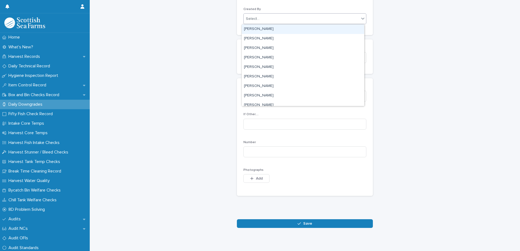
click at [302, 20] on div "Select..." at bounding box center [302, 18] width 116 height 9
type input "****"
click at [278, 30] on div "[PERSON_NAME]" at bounding box center [303, 29] width 122 height 10
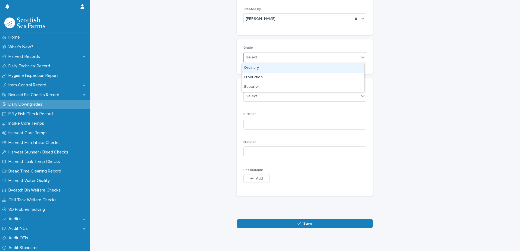
click at [280, 58] on div "Select..." at bounding box center [302, 57] width 116 height 9
click at [272, 69] on div "Ordinary" at bounding box center [303, 68] width 122 height 10
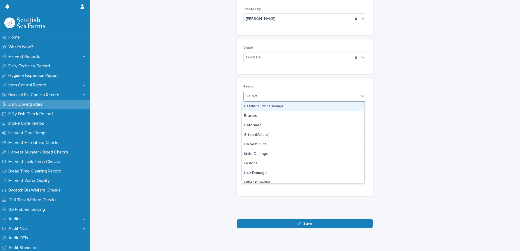
click at [286, 97] on div "Select..." at bounding box center [302, 96] width 116 height 9
click at [283, 108] on div "Baader Cuts / Damage" at bounding box center [303, 107] width 122 height 10
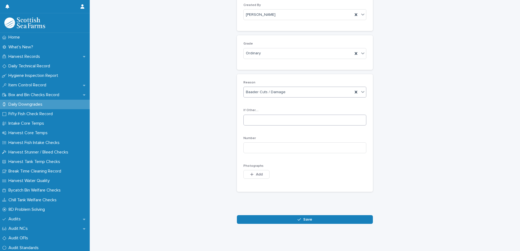
scroll to position [61, 0]
click at [290, 142] on input at bounding box center [304, 147] width 123 height 11
type input "*"
click at [256, 173] on span "Add" at bounding box center [259, 175] width 7 height 4
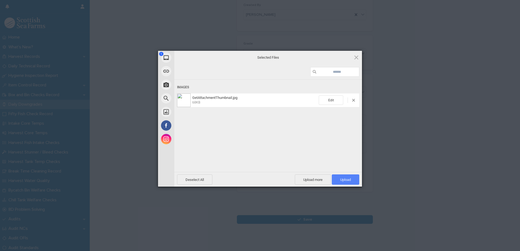
click at [345, 181] on span "Upload 1" at bounding box center [345, 180] width 11 height 4
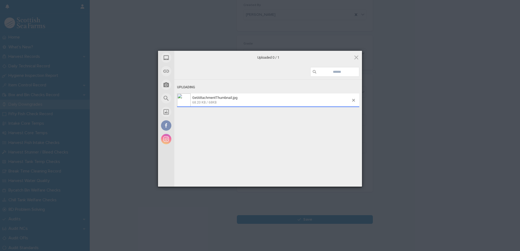
scroll to position [71, 0]
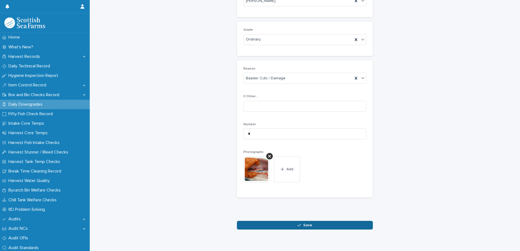
click at [306, 226] on span "Save" at bounding box center [307, 225] width 9 height 4
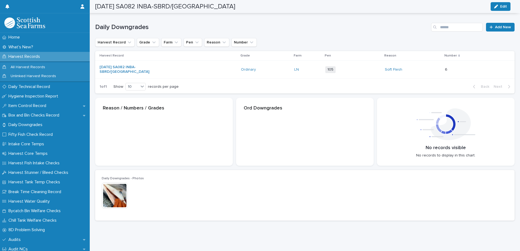
scroll to position [71, 0]
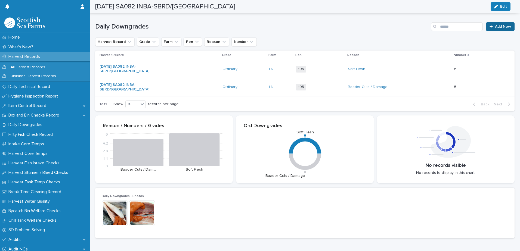
click at [497, 28] on span "Add New" at bounding box center [503, 27] width 16 height 4
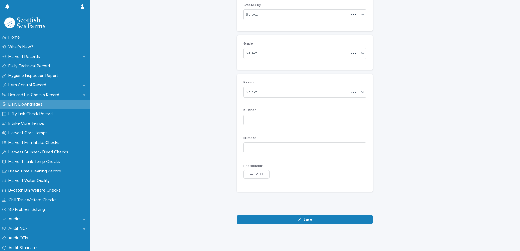
scroll to position [53, 0]
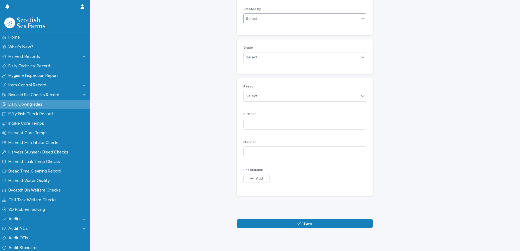
click at [262, 19] on div "Select..." at bounding box center [302, 18] width 116 height 9
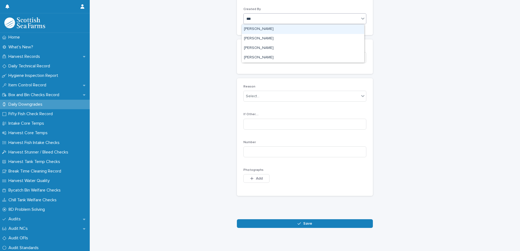
type input "****"
click at [263, 28] on div "[PERSON_NAME]" at bounding box center [303, 29] width 122 height 10
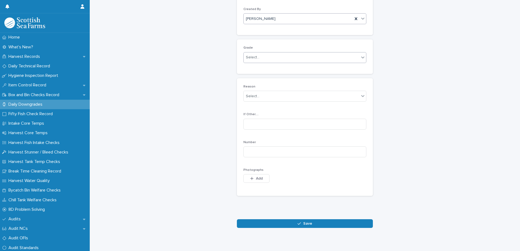
click at [270, 60] on div "Select..." at bounding box center [302, 57] width 116 height 9
click at [269, 77] on div "Production" at bounding box center [303, 78] width 122 height 10
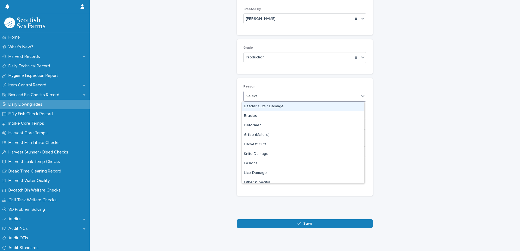
click at [275, 95] on div "Select..." at bounding box center [302, 96] width 116 height 9
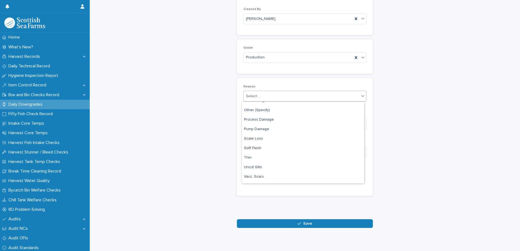
scroll to position [80, 0]
click at [287, 114] on div "Process Damage" at bounding box center [303, 112] width 122 height 10
click at [310, 152] on input at bounding box center [304, 151] width 123 height 11
type input "*"
click at [256, 179] on span "Add" at bounding box center [259, 179] width 7 height 4
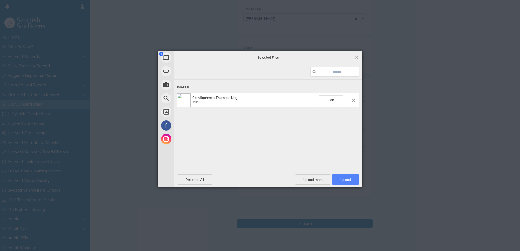
click at [343, 180] on span "Upload 1" at bounding box center [345, 180] width 11 height 4
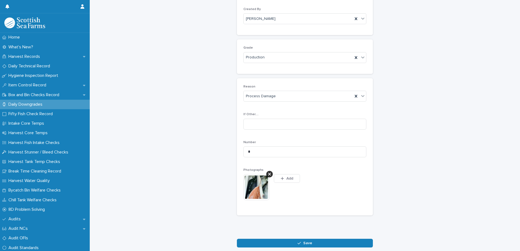
scroll to position [63, 0]
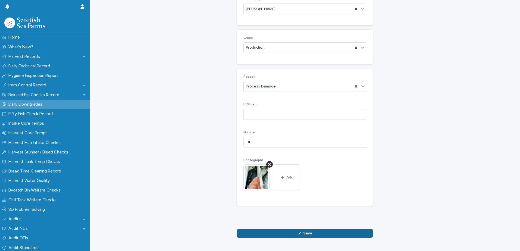
click at [304, 234] on span "Save" at bounding box center [307, 234] width 9 height 4
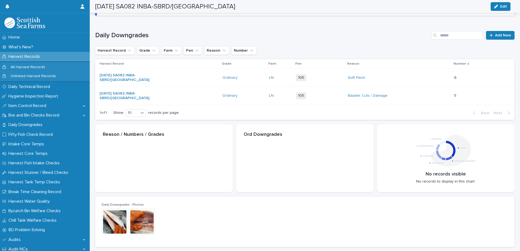
scroll to position [63, 0]
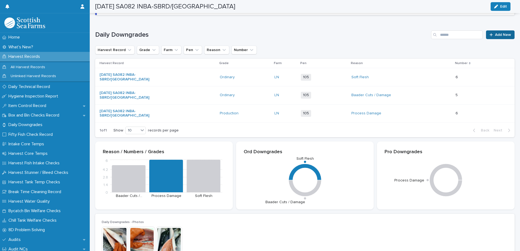
click at [495, 36] on span "Add New" at bounding box center [503, 35] width 16 height 4
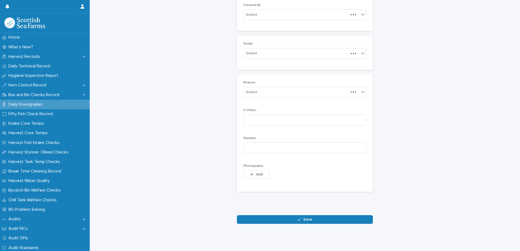
scroll to position [53, 0]
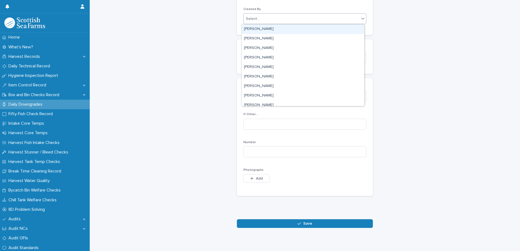
click at [320, 20] on div "Select..." at bounding box center [302, 18] width 116 height 9
type input "****"
click at [290, 30] on div "[PERSON_NAME]" at bounding box center [303, 29] width 122 height 10
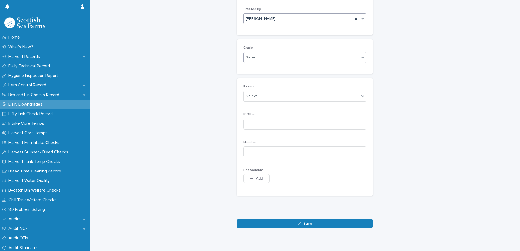
click at [294, 60] on div "Select..." at bounding box center [302, 57] width 116 height 9
click at [284, 75] on div "Production" at bounding box center [303, 78] width 122 height 10
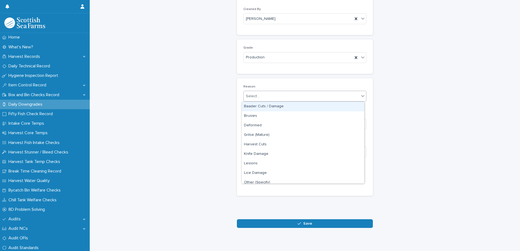
click at [285, 94] on div "Select..." at bounding box center [302, 96] width 116 height 9
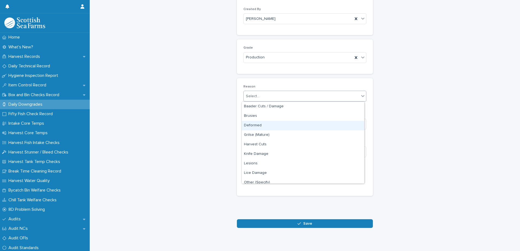
click at [274, 124] on div "Deformed" at bounding box center [303, 126] width 122 height 10
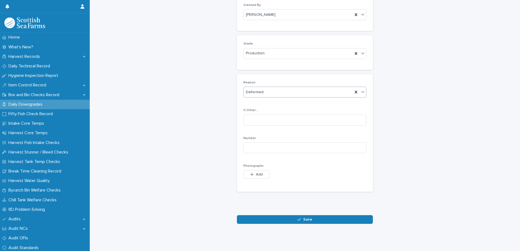
scroll to position [61, 0]
click at [295, 146] on input at bounding box center [304, 147] width 123 height 11
type input "*"
click at [260, 173] on span "Add" at bounding box center [259, 175] width 7 height 4
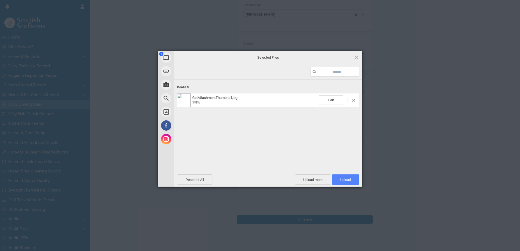
click at [344, 178] on span "Upload 1" at bounding box center [345, 180] width 11 height 4
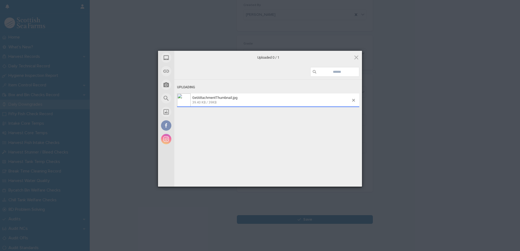
scroll to position [71, 0]
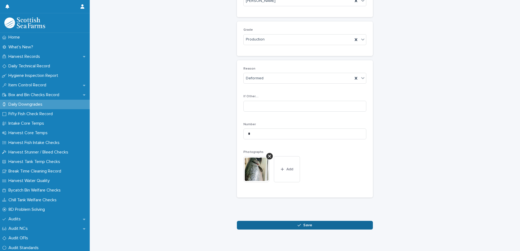
click at [304, 226] on span "Save" at bounding box center [307, 225] width 9 height 4
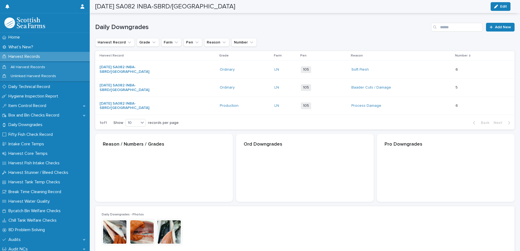
scroll to position [71, 0]
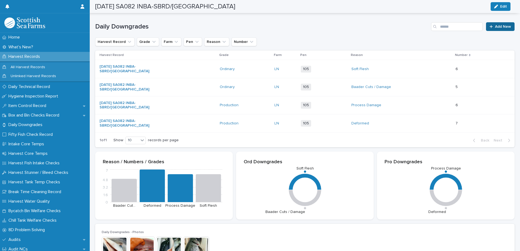
click at [495, 28] on span "Add New" at bounding box center [503, 27] width 16 height 4
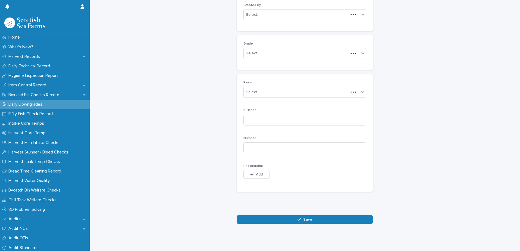
scroll to position [53, 0]
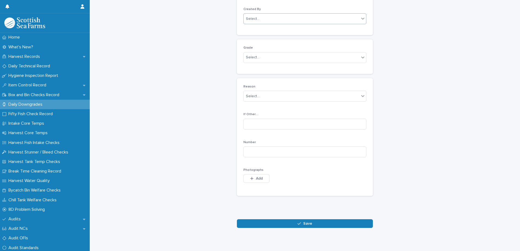
click at [308, 21] on div "Select..." at bounding box center [302, 18] width 116 height 9
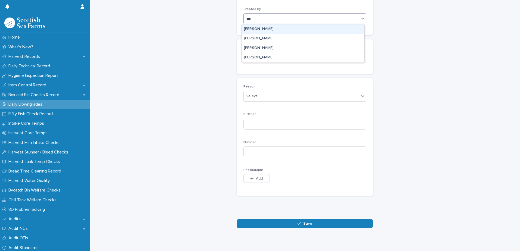
type input "****"
click at [277, 28] on div "[PERSON_NAME]" at bounding box center [303, 29] width 122 height 10
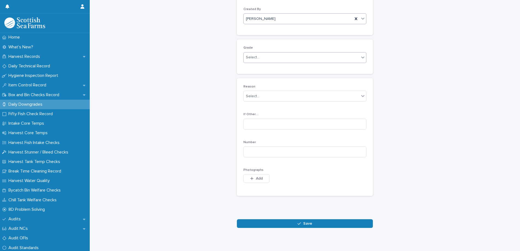
click at [269, 58] on div "Select..." at bounding box center [302, 57] width 116 height 9
click at [274, 69] on div "Ordinary" at bounding box center [303, 68] width 122 height 10
click at [281, 95] on div "Select..." at bounding box center [302, 96] width 116 height 9
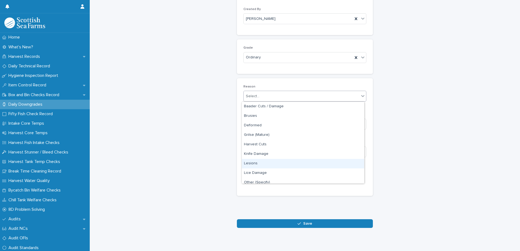
click at [271, 164] on div "Lesions" at bounding box center [303, 164] width 122 height 10
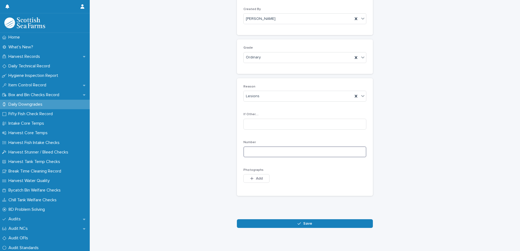
click at [311, 151] on input at bounding box center [304, 151] width 123 height 11
type input "*"
click at [257, 179] on span "Add" at bounding box center [259, 179] width 7 height 4
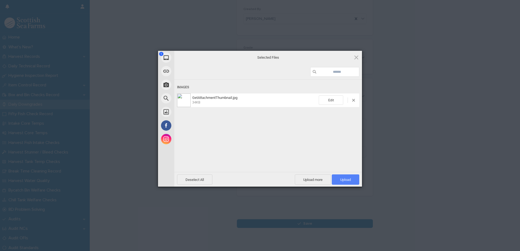
click at [348, 180] on span "Upload 1" at bounding box center [345, 180] width 11 height 4
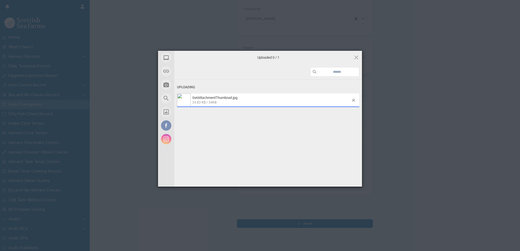
scroll to position [63, 0]
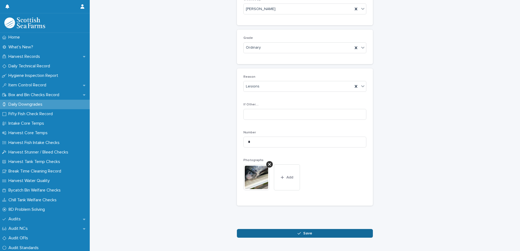
click at [297, 233] on icon "button" at bounding box center [298, 234] width 3 height 4
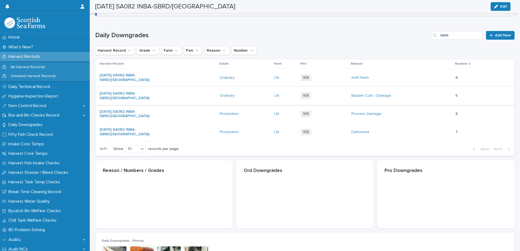
scroll to position [63, 0]
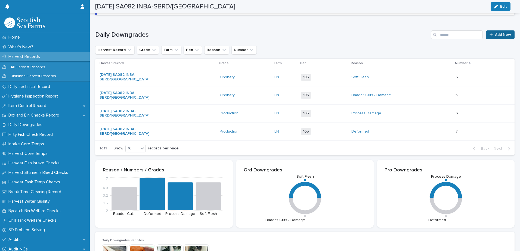
click at [495, 37] on link "Add New" at bounding box center [500, 34] width 29 height 9
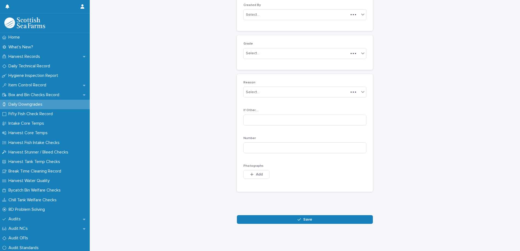
scroll to position [53, 0]
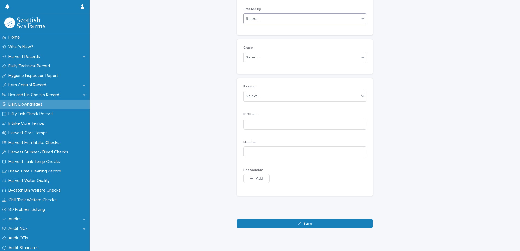
click at [306, 19] on div "Select..." at bounding box center [302, 18] width 116 height 9
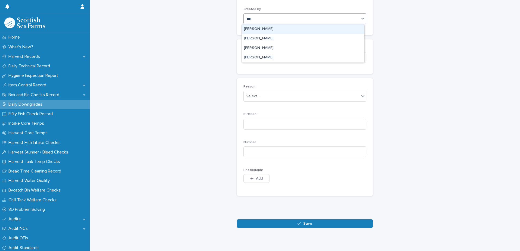
type input "****"
click at [283, 30] on div "[PERSON_NAME]" at bounding box center [303, 29] width 122 height 10
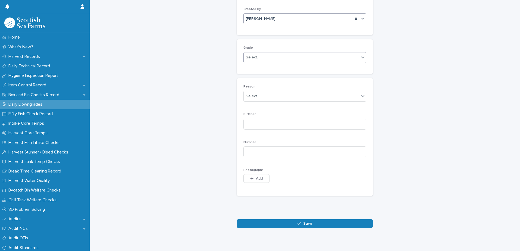
click at [283, 58] on div "Select..." at bounding box center [302, 57] width 116 height 9
drag, startPoint x: 281, startPoint y: 76, endPoint x: 287, endPoint y: 87, distance: 12.5
click at [281, 77] on div "Production" at bounding box center [303, 78] width 122 height 10
click at [290, 98] on div "Select..." at bounding box center [302, 96] width 116 height 9
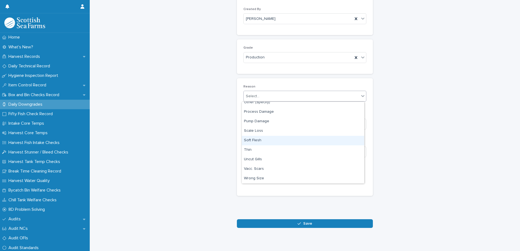
click at [276, 141] on div "Soft Flesh" at bounding box center [303, 141] width 122 height 10
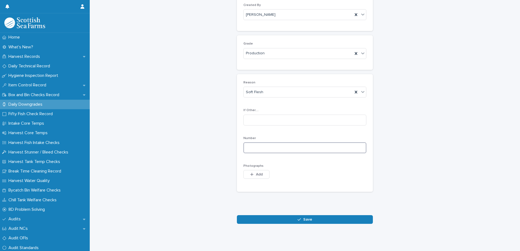
click at [284, 145] on input at bounding box center [304, 147] width 123 height 11
type input "*"
click at [256, 173] on span "Add" at bounding box center [259, 175] width 7 height 4
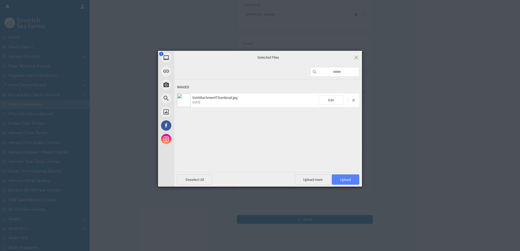
click at [340, 179] on span "Upload 1" at bounding box center [345, 180] width 11 height 4
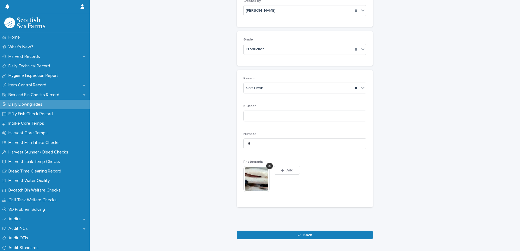
scroll to position [71, 0]
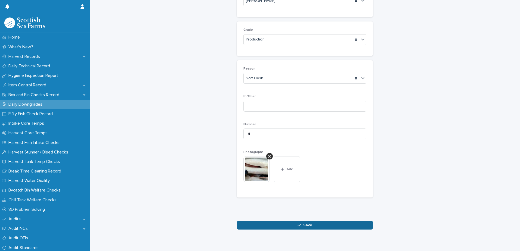
click at [301, 225] on div "button" at bounding box center [299, 225] width 5 height 4
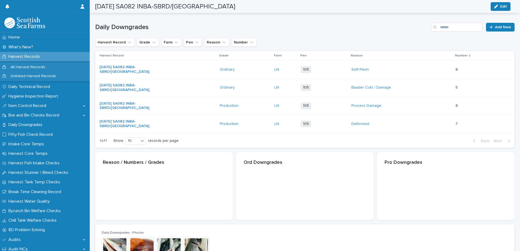
scroll to position [71, 0]
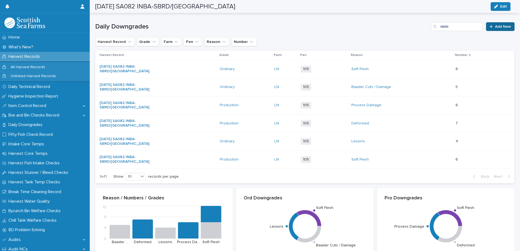
click at [495, 28] on span "Add New" at bounding box center [503, 27] width 16 height 4
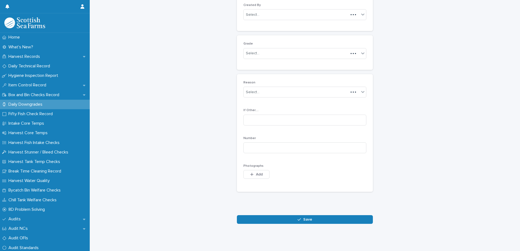
scroll to position [53, 0]
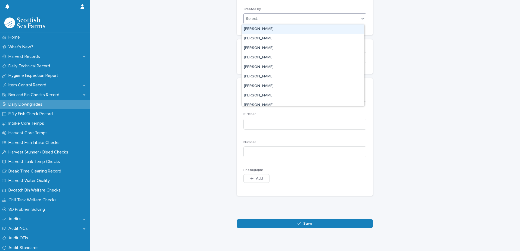
click at [262, 21] on div "Select..." at bounding box center [302, 18] width 116 height 9
type input "****"
click at [280, 30] on div "[PERSON_NAME]" at bounding box center [303, 29] width 122 height 10
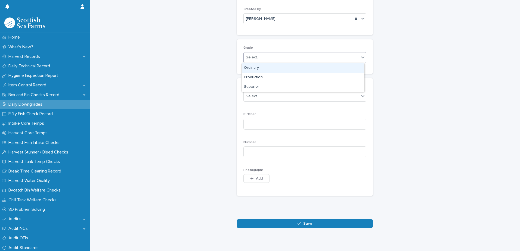
click at [273, 58] on div "Select..." at bounding box center [302, 57] width 116 height 9
click at [277, 76] on div "Production" at bounding box center [303, 78] width 122 height 10
click at [290, 97] on div "Select..." at bounding box center [302, 96] width 116 height 9
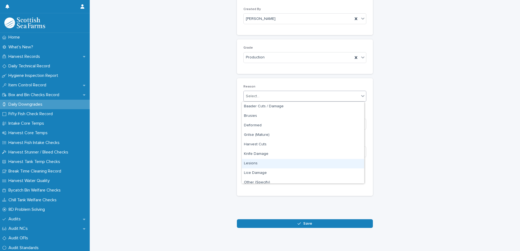
click at [277, 163] on div "Lesions" at bounding box center [303, 164] width 122 height 10
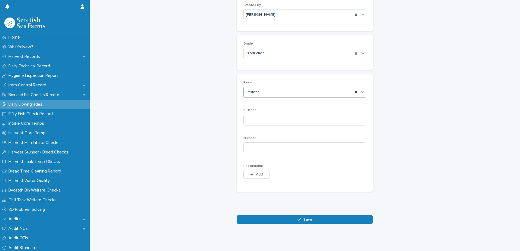
scroll to position [61, 0]
click at [296, 143] on input at bounding box center [304, 147] width 123 height 11
type input "*"
click at [257, 173] on span "Add" at bounding box center [259, 175] width 7 height 4
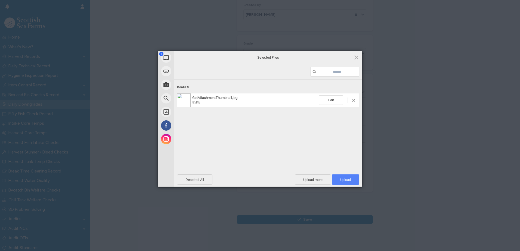
click at [343, 181] on span "Upload 1" at bounding box center [345, 180] width 11 height 4
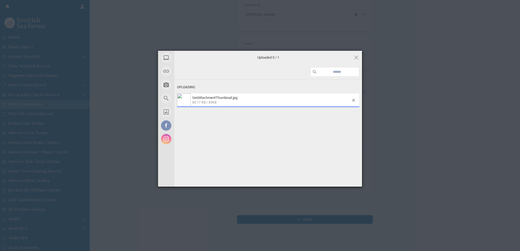
scroll to position [71, 0]
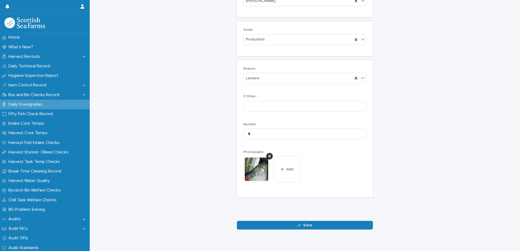
click at [298, 225] on icon "button" at bounding box center [298, 225] width 3 height 4
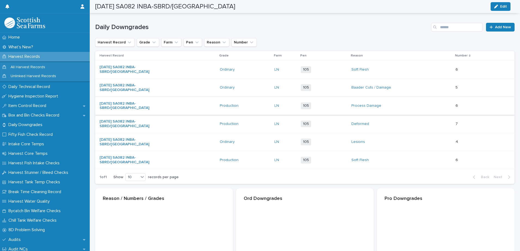
scroll to position [71, 0]
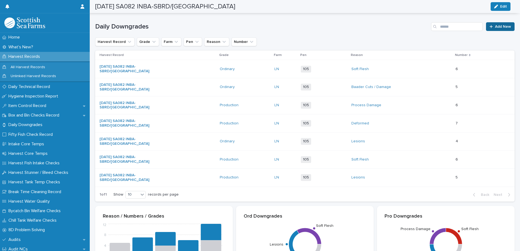
click at [497, 26] on span "Add New" at bounding box center [503, 27] width 16 height 4
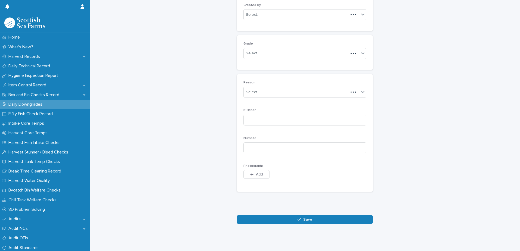
scroll to position [53, 0]
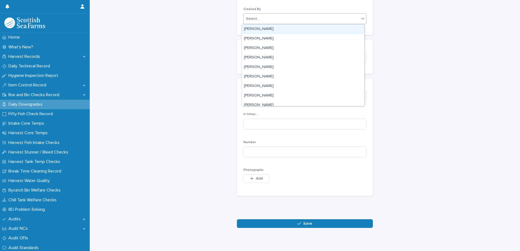
click at [268, 16] on div "Select..." at bounding box center [302, 18] width 116 height 9
type input "****"
click at [261, 28] on div "[PERSON_NAME]" at bounding box center [303, 29] width 122 height 10
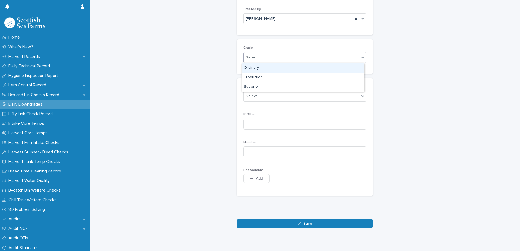
click at [271, 56] on div "Select..." at bounding box center [302, 57] width 116 height 9
click at [269, 78] on div "Production" at bounding box center [303, 78] width 122 height 10
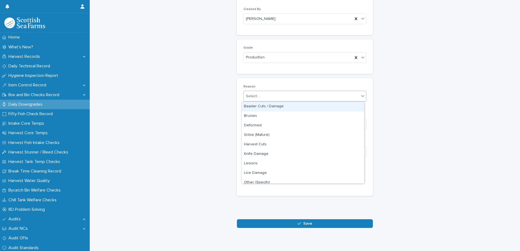
click at [269, 96] on div "Select..." at bounding box center [302, 96] width 116 height 9
click at [270, 105] on div "Baader Cuts / Damage" at bounding box center [303, 107] width 122 height 10
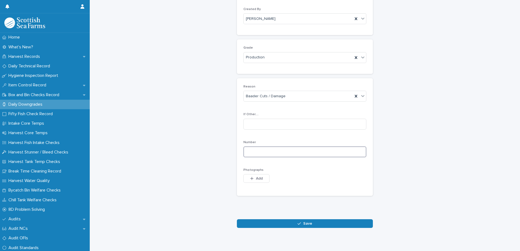
click at [293, 150] on input at bounding box center [304, 151] width 123 height 11
type input "*"
click at [258, 180] on span "Add" at bounding box center [259, 179] width 7 height 4
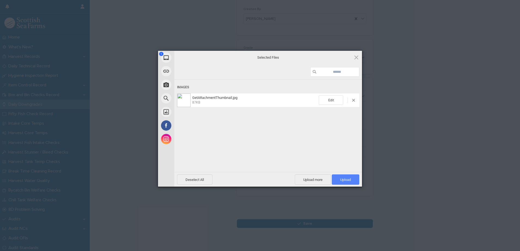
click at [339, 179] on span "Upload 1" at bounding box center [345, 179] width 27 height 10
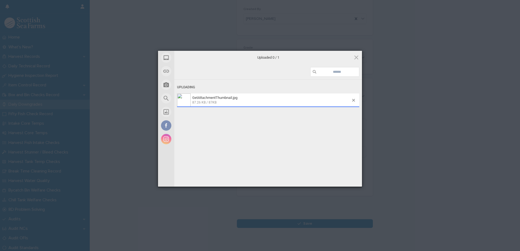
scroll to position [63, 0]
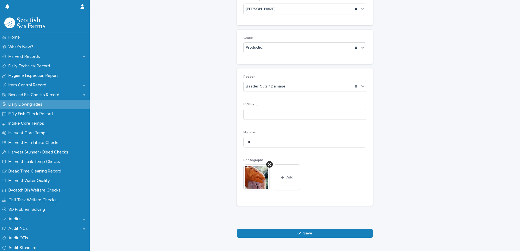
drag, startPoint x: 304, startPoint y: 235, endPoint x: 329, endPoint y: 227, distance: 26.5
click at [303, 235] on span "Save" at bounding box center [307, 234] width 9 height 4
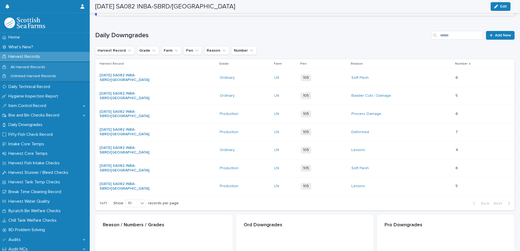
scroll to position [63, 0]
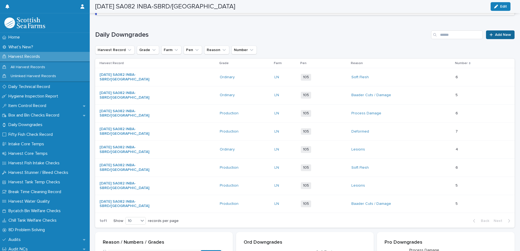
click at [494, 36] on link "Add New" at bounding box center [500, 34] width 29 height 9
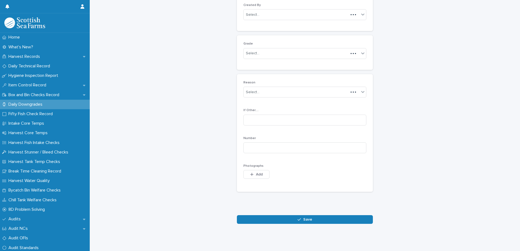
scroll to position [53, 0]
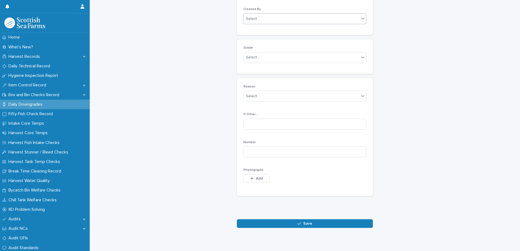
click at [297, 17] on div "Select..." at bounding box center [302, 18] width 116 height 9
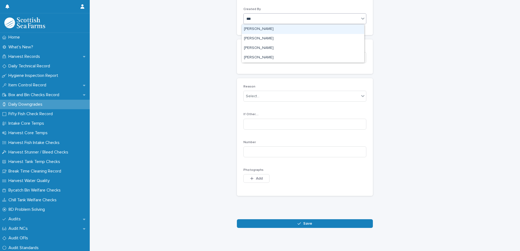
type input "****"
drag, startPoint x: 263, startPoint y: 30, endPoint x: 267, endPoint y: 71, distance: 41.2
click at [263, 31] on div "[PERSON_NAME]" at bounding box center [303, 29] width 122 height 10
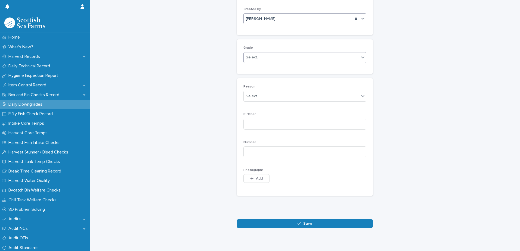
click at [270, 58] on div "Select..." at bounding box center [302, 57] width 116 height 9
drag, startPoint x: 266, startPoint y: 67, endPoint x: 272, endPoint y: 80, distance: 14.1
click at [266, 68] on div "Ordinary" at bounding box center [303, 68] width 122 height 10
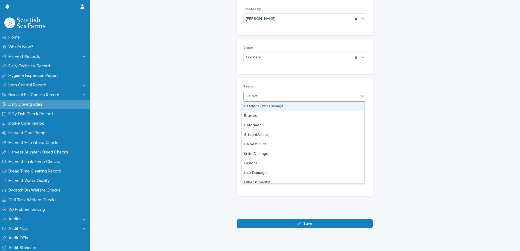
click at [278, 96] on div "Select..." at bounding box center [302, 96] width 116 height 9
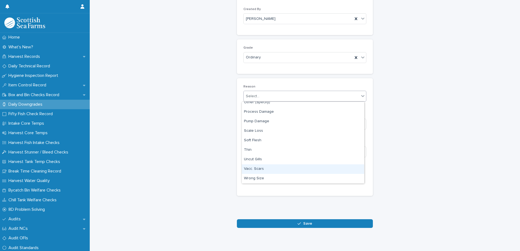
click at [277, 170] on div "Vacc. Scars" at bounding box center [303, 169] width 122 height 10
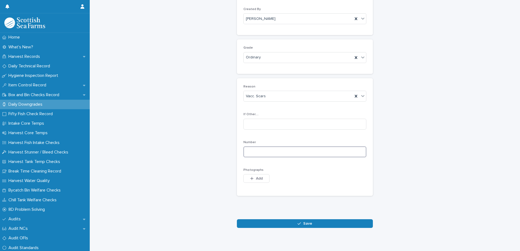
click at [289, 154] on input at bounding box center [304, 151] width 123 height 11
type input "*"
click at [253, 179] on div "button" at bounding box center [252, 179] width 5 height 4
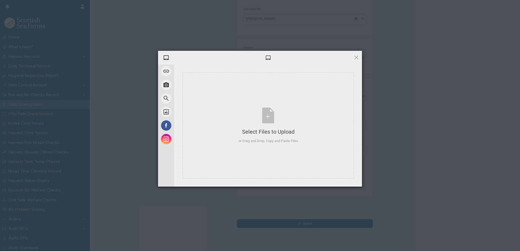
click at [356, 58] on span at bounding box center [356, 57] width 6 height 6
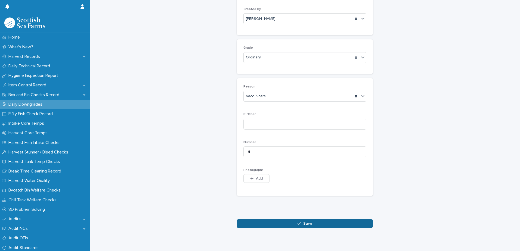
click at [307, 224] on span "Save" at bounding box center [307, 224] width 9 height 4
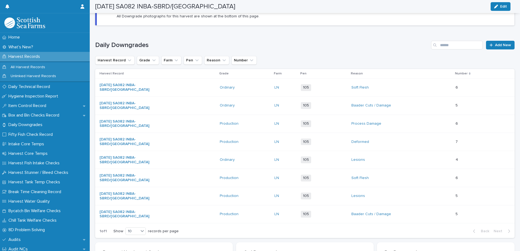
scroll to position [53, 0]
click at [503, 45] on span "Add New" at bounding box center [503, 45] width 16 height 4
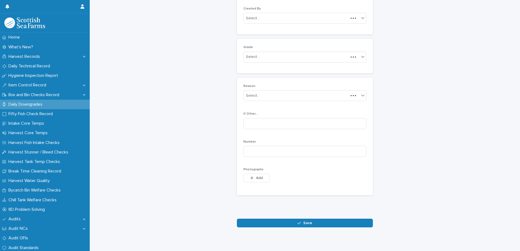
scroll to position [53, 0]
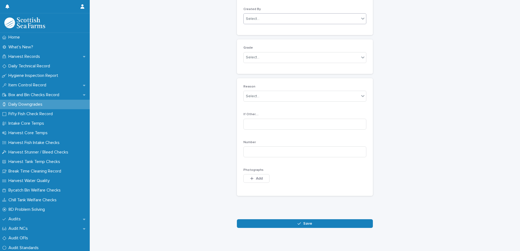
click at [280, 22] on div "Select..." at bounding box center [302, 18] width 116 height 9
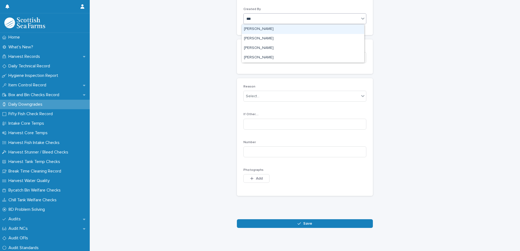
type input "****"
click at [276, 30] on div "[PERSON_NAME]" at bounding box center [303, 29] width 122 height 10
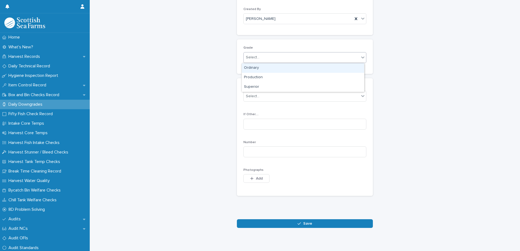
click at [270, 56] on div "Select..." at bounding box center [302, 57] width 116 height 9
click at [268, 68] on div "Ordinary" at bounding box center [303, 68] width 122 height 10
click at [286, 99] on div "Select..." at bounding box center [302, 96] width 116 height 9
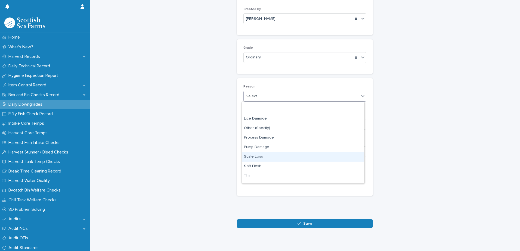
scroll to position [80, 0]
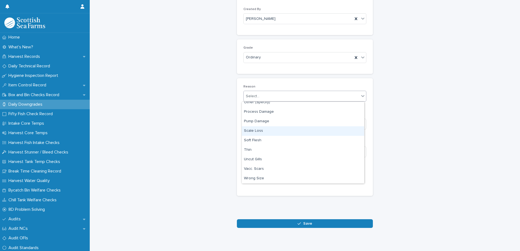
click at [269, 131] on div "Scale Loss" at bounding box center [303, 131] width 122 height 10
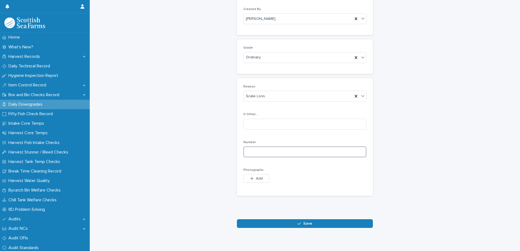
click at [288, 149] on input at bounding box center [304, 151] width 123 height 11
type input "*"
click at [311, 223] on button "Save" at bounding box center [305, 223] width 136 height 9
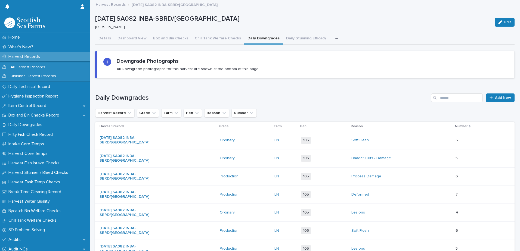
click at [335, 39] on icon "button" at bounding box center [336, 39] width 3 height 4
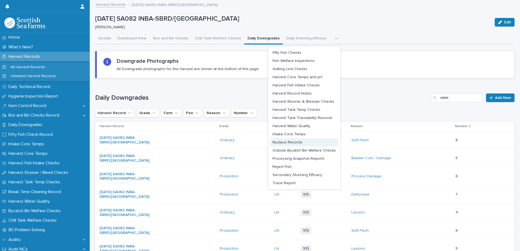
click at [298, 142] on span "Nucleus Records" at bounding box center [287, 143] width 30 height 4
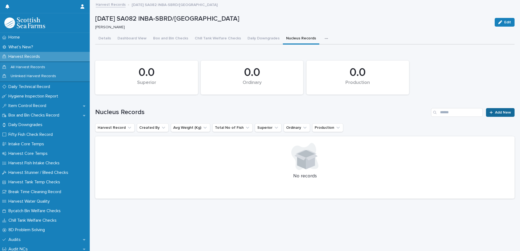
click at [499, 114] on span "Add New" at bounding box center [503, 113] width 16 height 4
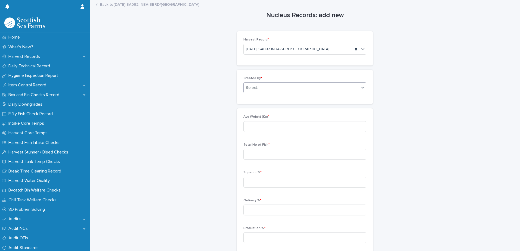
click at [273, 87] on div "Select..." at bounding box center [302, 87] width 116 height 9
type input "****"
click at [257, 97] on div "[PERSON_NAME]" at bounding box center [303, 98] width 122 height 10
click at [272, 127] on input at bounding box center [304, 126] width 123 height 11
type input "****"
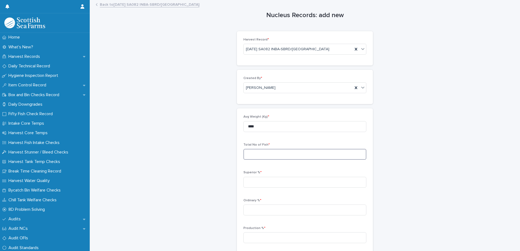
click at [272, 154] on input at bounding box center [304, 154] width 123 height 11
type input "****"
click at [261, 182] on input at bounding box center [304, 182] width 123 height 11
type input "*****"
click at [260, 208] on input at bounding box center [304, 210] width 123 height 11
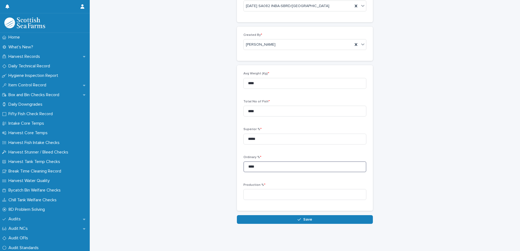
scroll to position [47, 0]
type input "****"
click at [264, 189] on input at bounding box center [304, 194] width 123 height 11
type input "****"
click at [303, 215] on button "Save" at bounding box center [305, 219] width 136 height 9
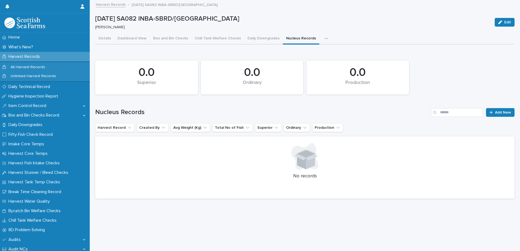
scroll to position [4, 0]
click at [325, 37] on icon "button" at bounding box center [326, 39] width 3 height 4
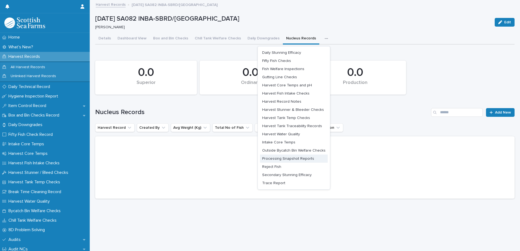
click at [296, 157] on span "Processing Snapshot Reports" at bounding box center [288, 159] width 52 height 4
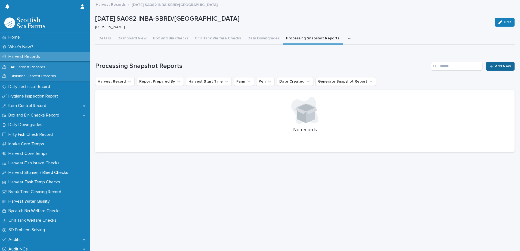
click at [499, 62] on link "Add New" at bounding box center [500, 66] width 29 height 9
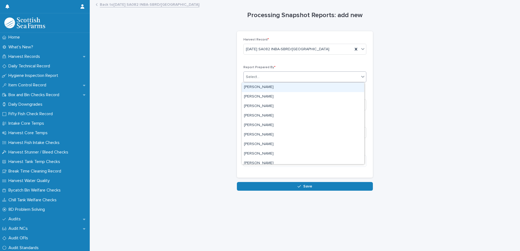
click at [285, 77] on div "Select..." at bounding box center [302, 77] width 116 height 9
type input "****"
click at [267, 91] on div "[PERSON_NAME]" at bounding box center [303, 88] width 122 height 10
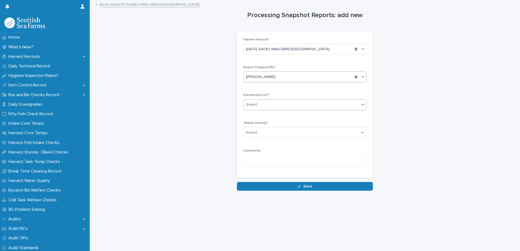
click at [269, 105] on div "Select..." at bounding box center [302, 104] width 116 height 9
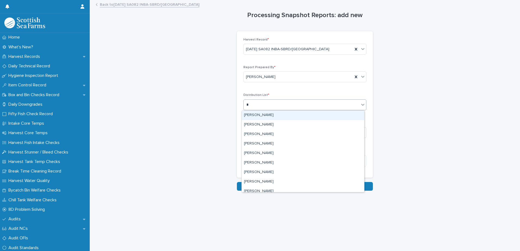
type input "**"
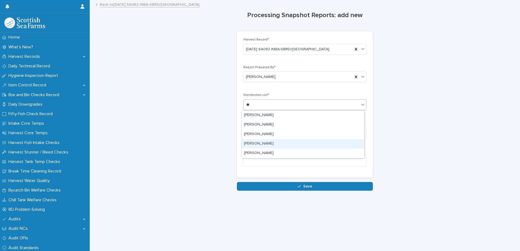
click at [259, 146] on div "[PERSON_NAME]" at bounding box center [303, 144] width 122 height 10
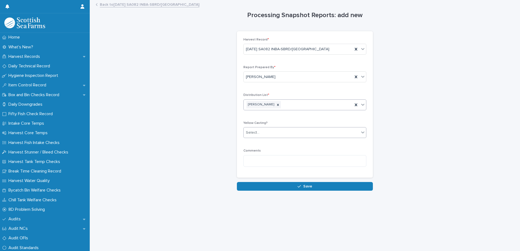
click at [298, 132] on div "Select..." at bounding box center [302, 132] width 116 height 9
drag, startPoint x: 269, startPoint y: 142, endPoint x: 275, endPoint y: 154, distance: 12.6
click at [269, 143] on span "🟥 Yellow Casting" at bounding box center [260, 143] width 33 height 6
click at [282, 165] on textarea at bounding box center [304, 161] width 123 height 12
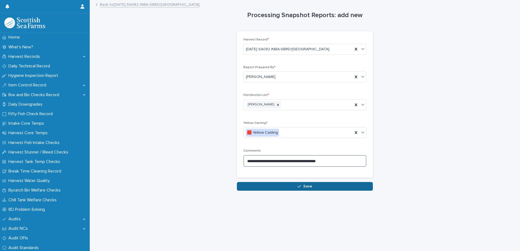
type textarea "**********"
click at [303, 188] on span "Save" at bounding box center [307, 187] width 9 height 4
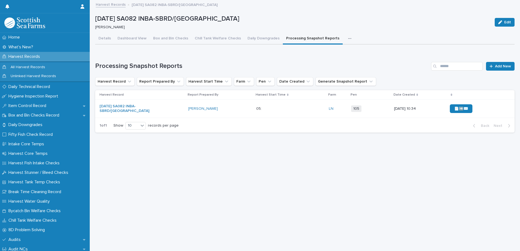
click at [475, 110] on div "📄➡️✉️" at bounding box center [469, 108] width 39 height 9
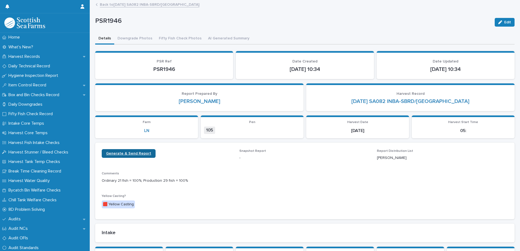
click at [118, 154] on span "Generate & Send Report" at bounding box center [128, 154] width 45 height 4
